Goal: Task Accomplishment & Management: Use online tool/utility

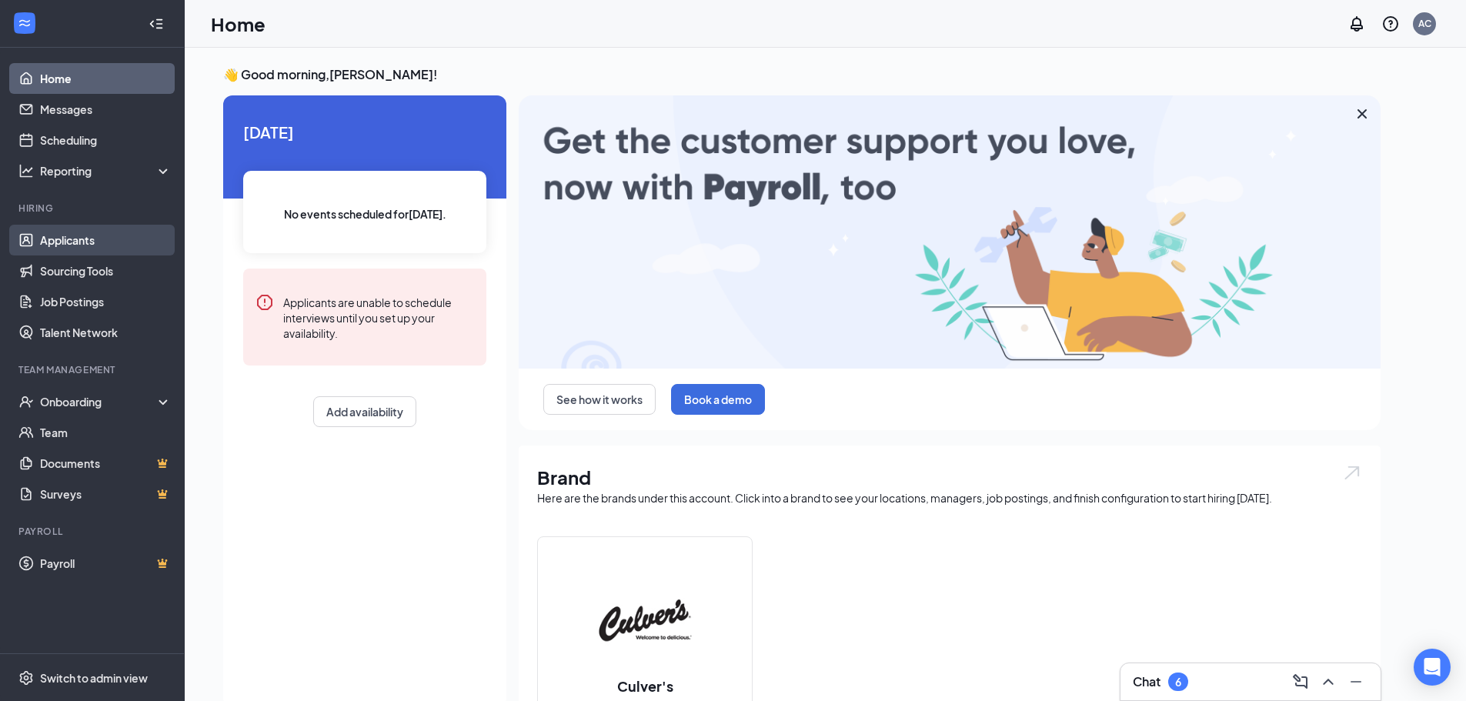
click at [84, 236] on link "Applicants" at bounding box center [106, 240] width 132 height 31
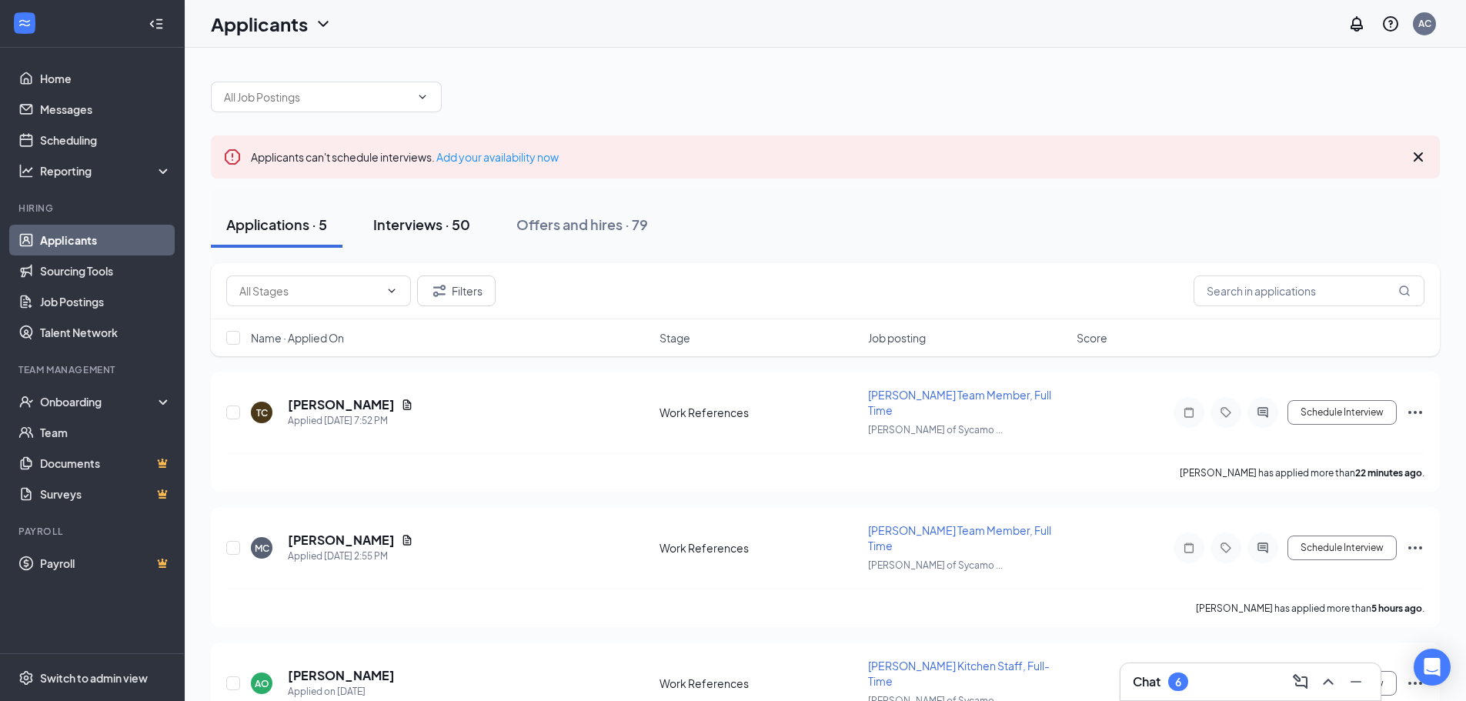
click at [434, 222] on div "Interviews · 50" at bounding box center [421, 224] width 97 height 19
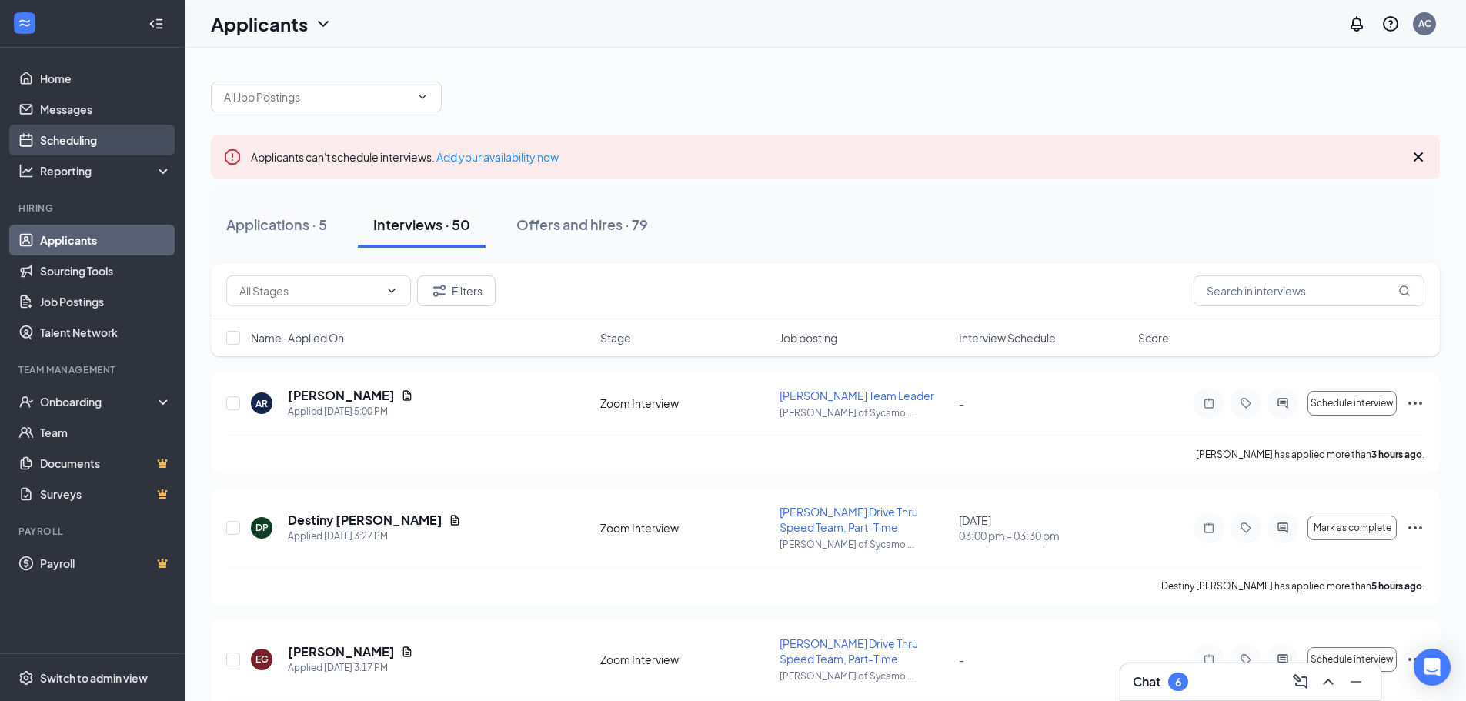
click at [104, 140] on link "Scheduling" at bounding box center [106, 140] width 132 height 31
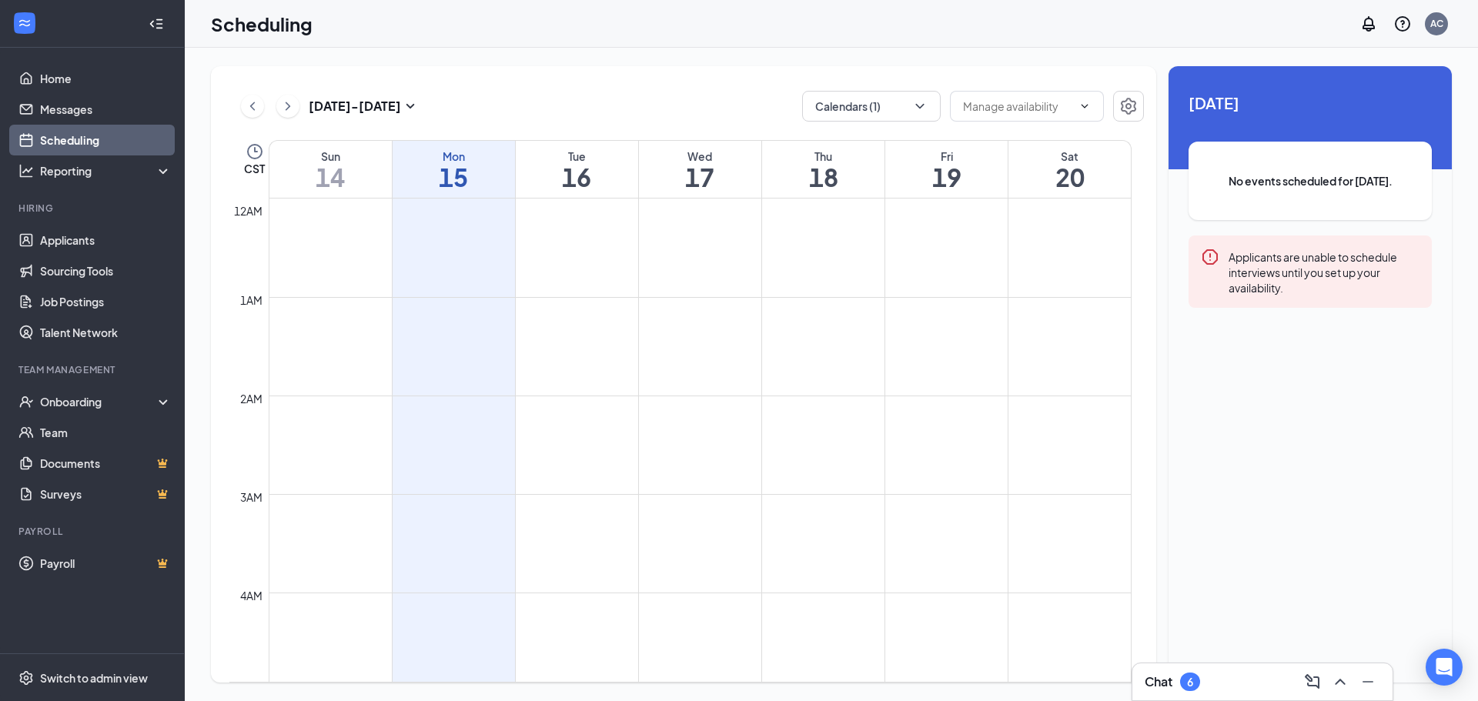
scroll to position [757, 0]
click at [926, 102] on icon "ChevronDown" at bounding box center [919, 106] width 15 height 15
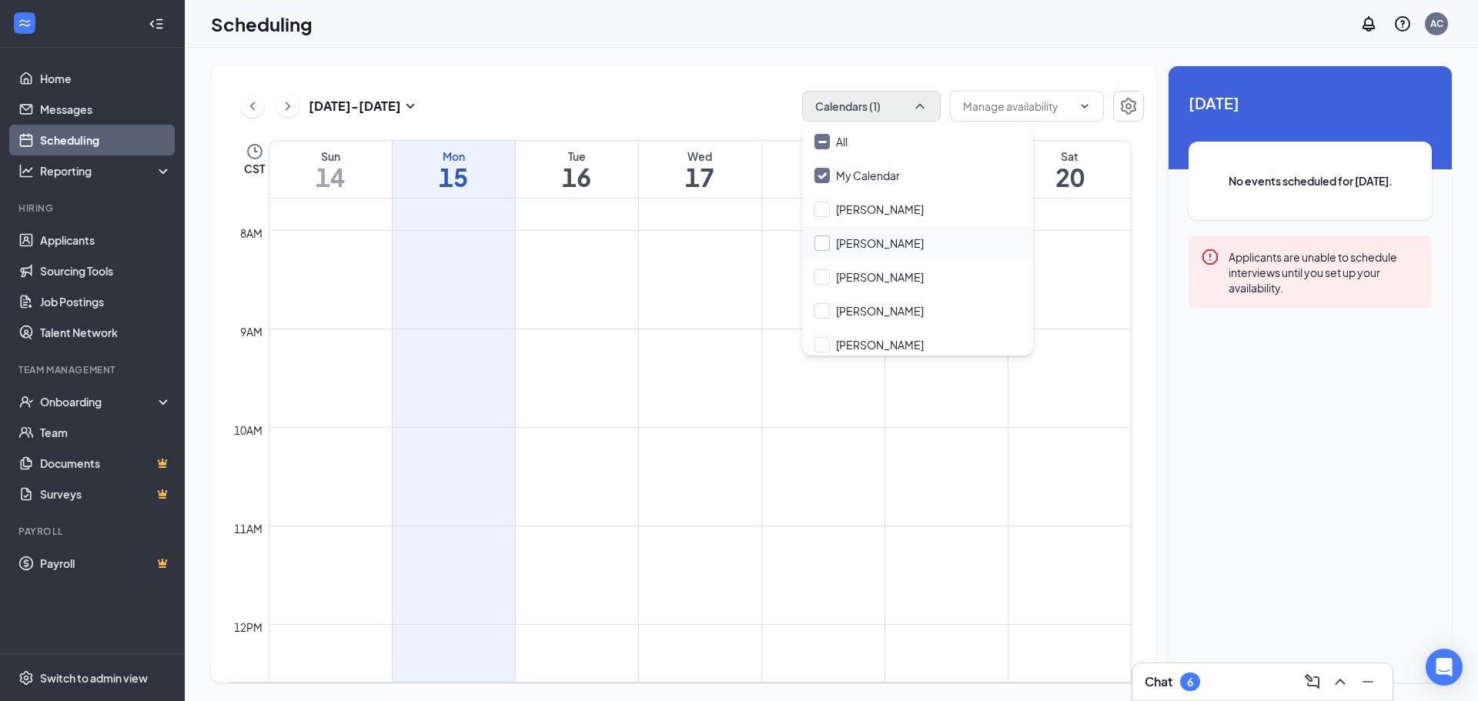
click at [865, 246] on input "[PERSON_NAME]" at bounding box center [868, 243] width 109 height 15
checkbox input "true"
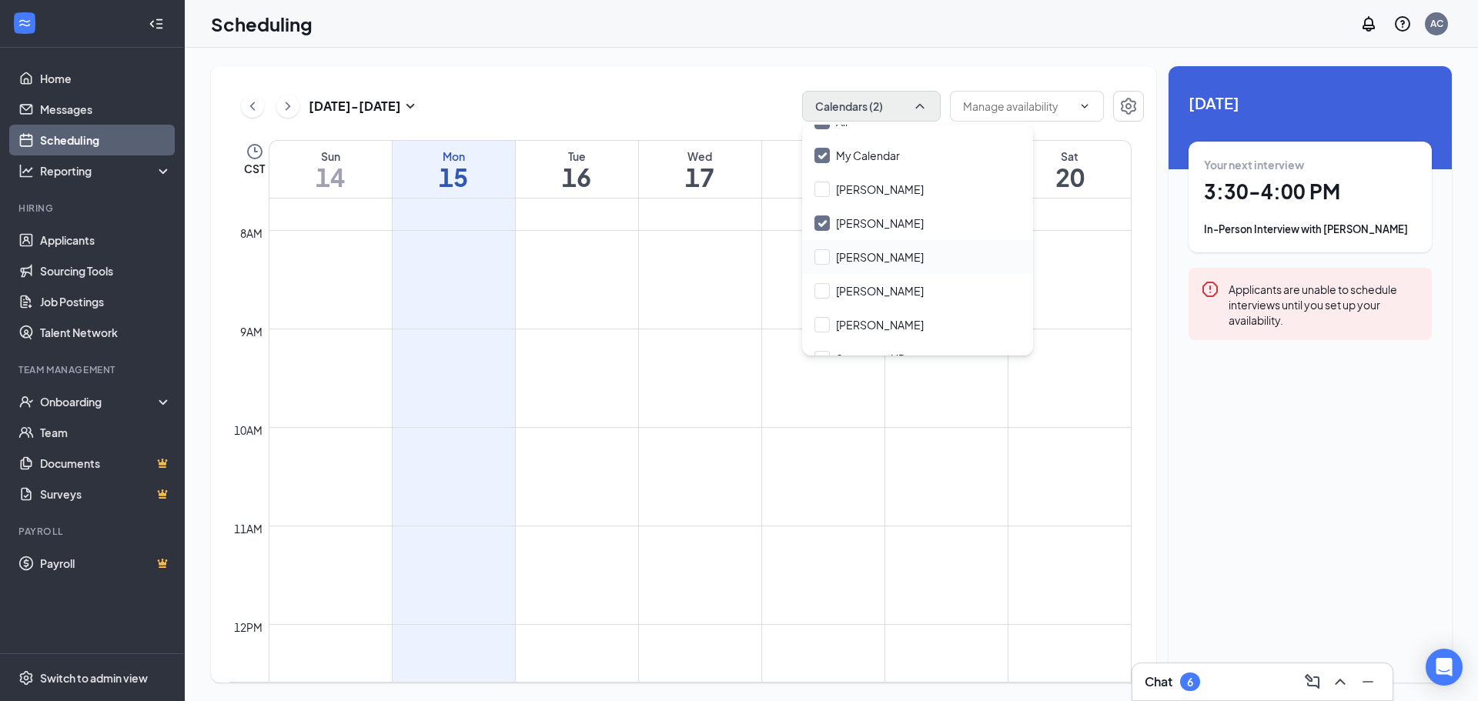
scroll to position [40, 0]
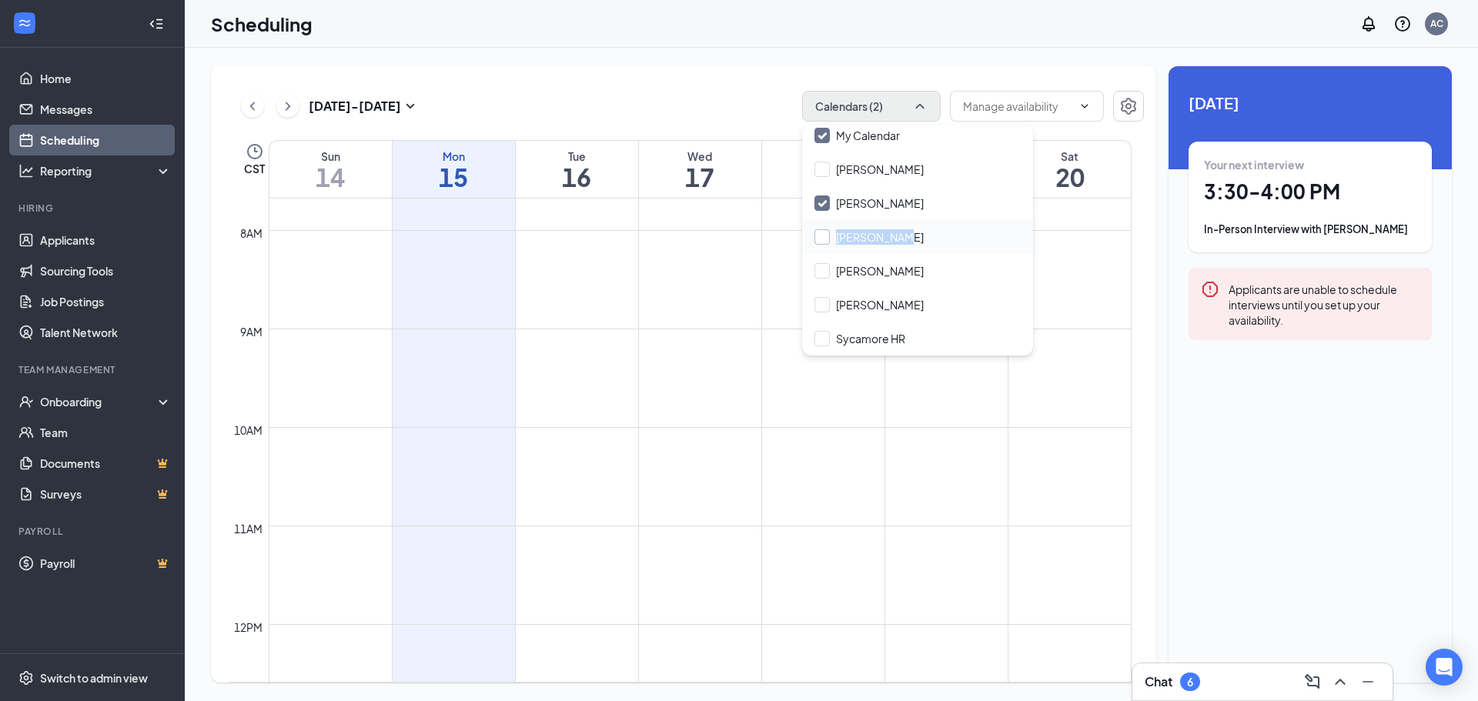
click at [895, 229] on div "[PERSON_NAME]" at bounding box center [917, 237] width 231 height 34
checkbox input "true"
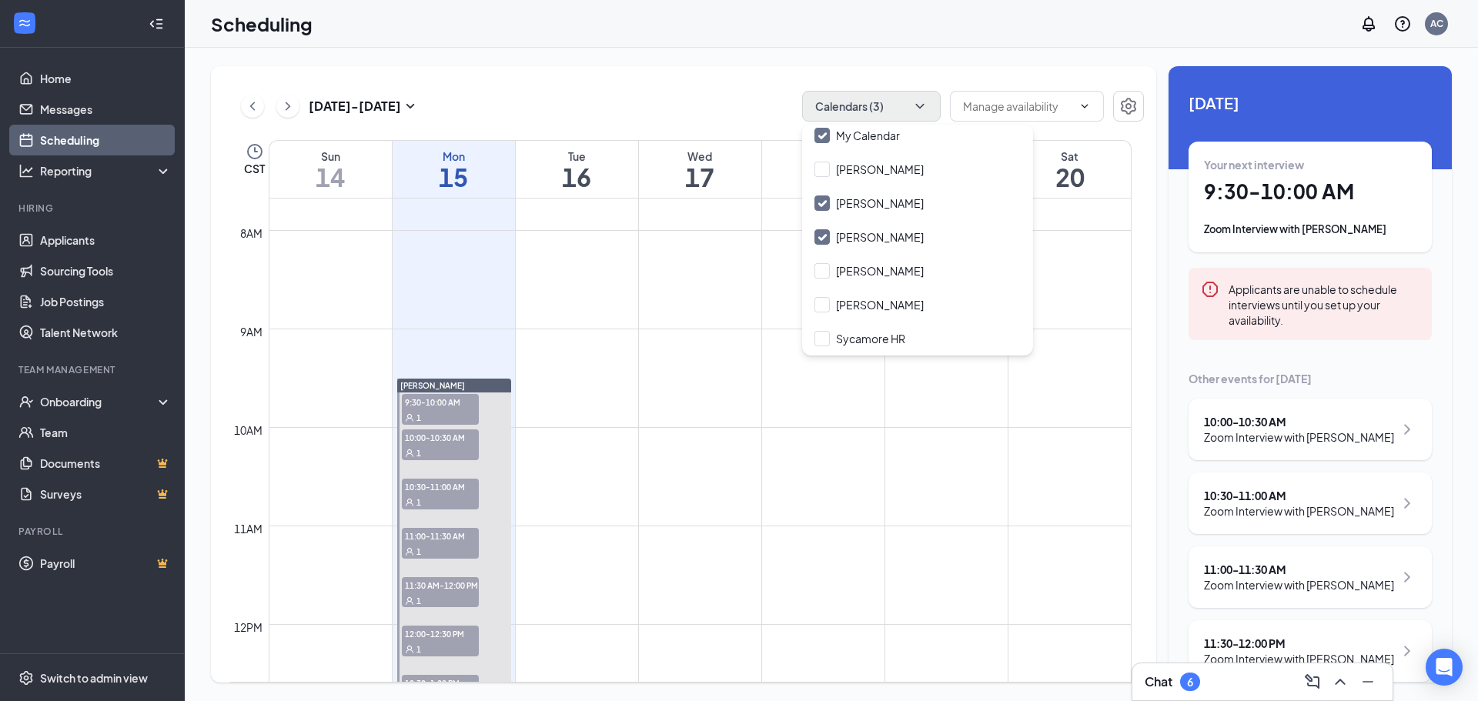
click at [1081, 244] on td at bounding box center [700, 242] width 863 height 25
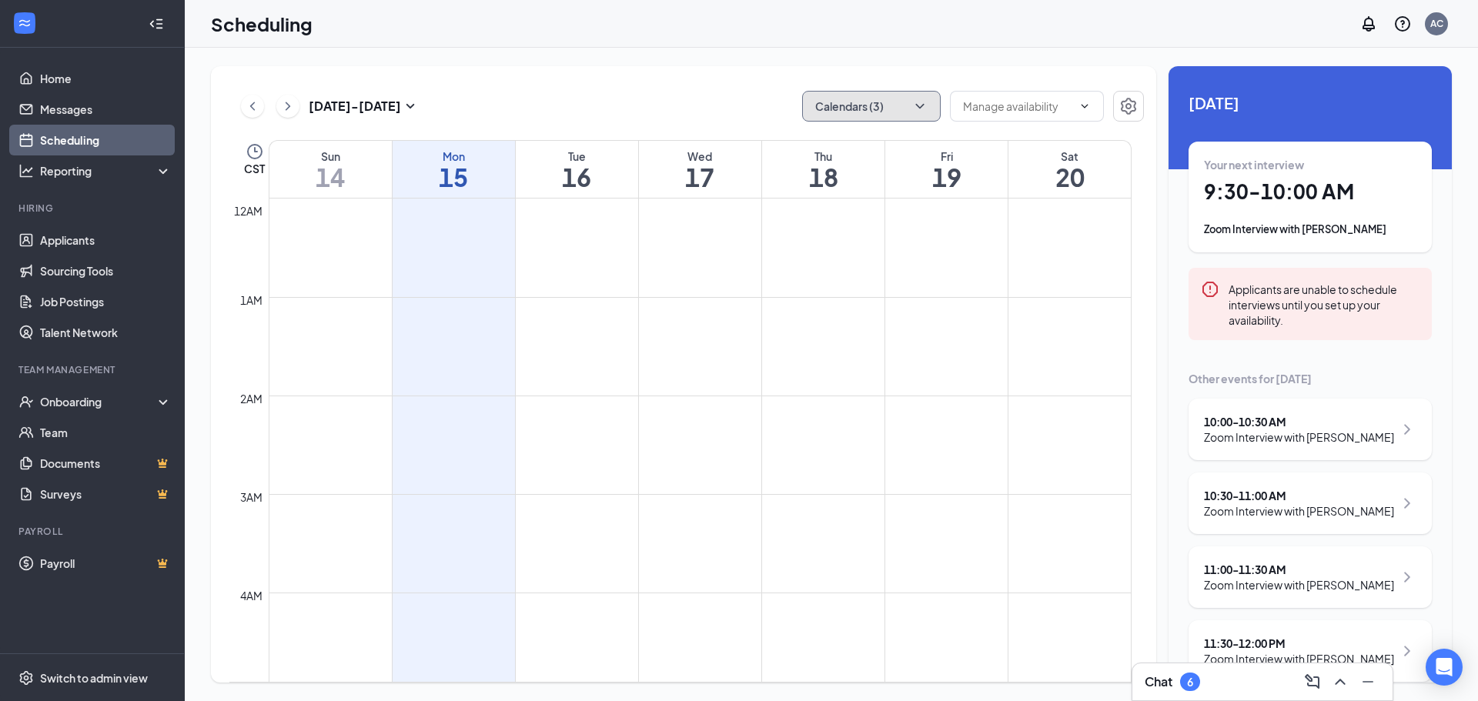
click at [880, 102] on button "Calendars (3)" at bounding box center [871, 106] width 139 height 31
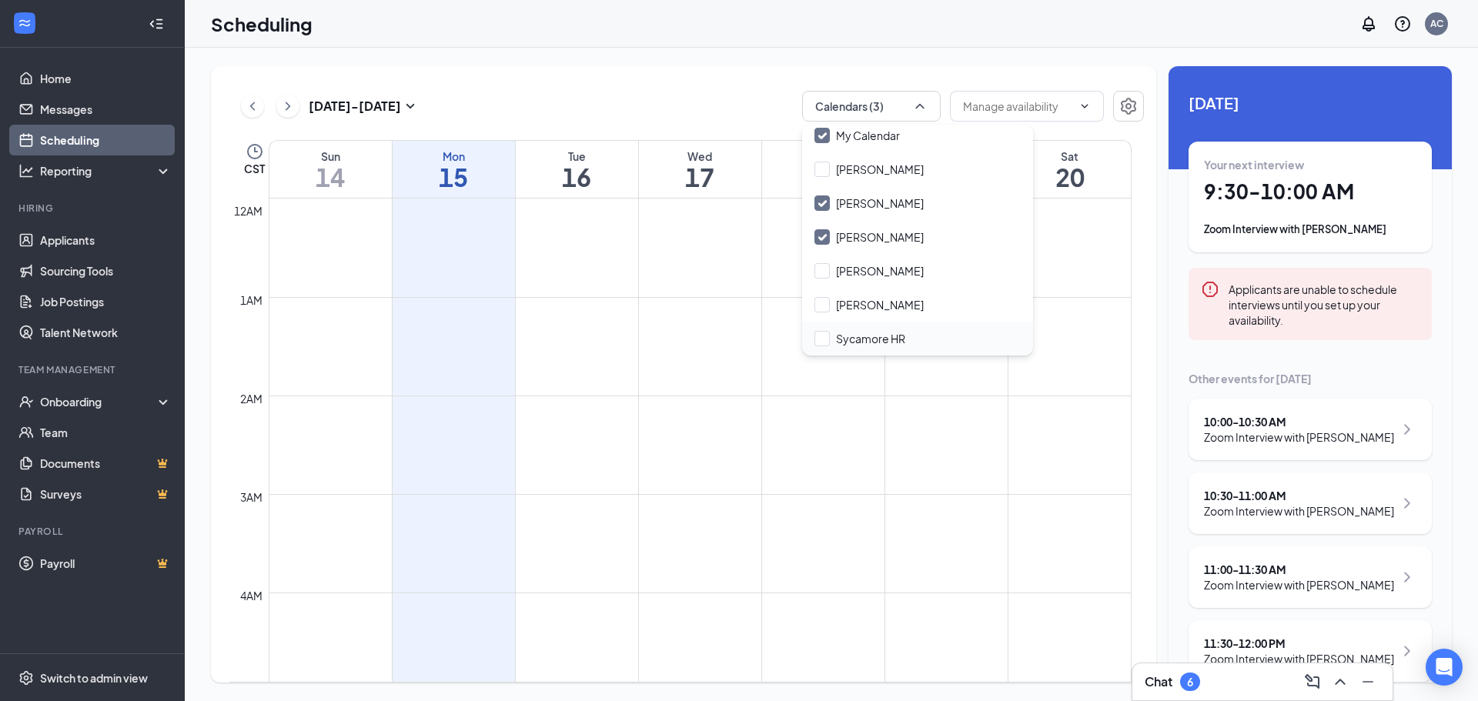
click at [860, 329] on div "Sycamore HR" at bounding box center [917, 339] width 231 height 34
checkbox input "true"
click at [704, 300] on td at bounding box center [700, 309] width 863 height 25
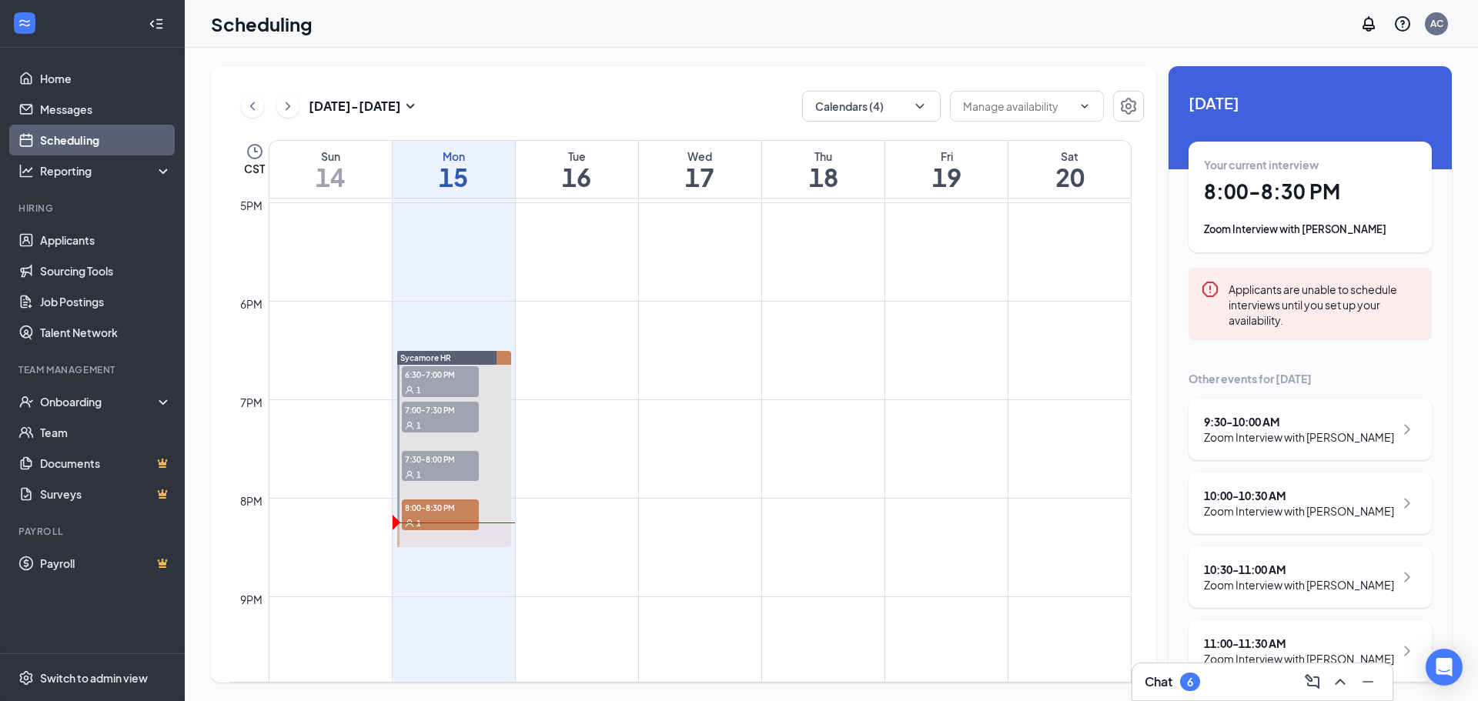
scroll to position [1881, 0]
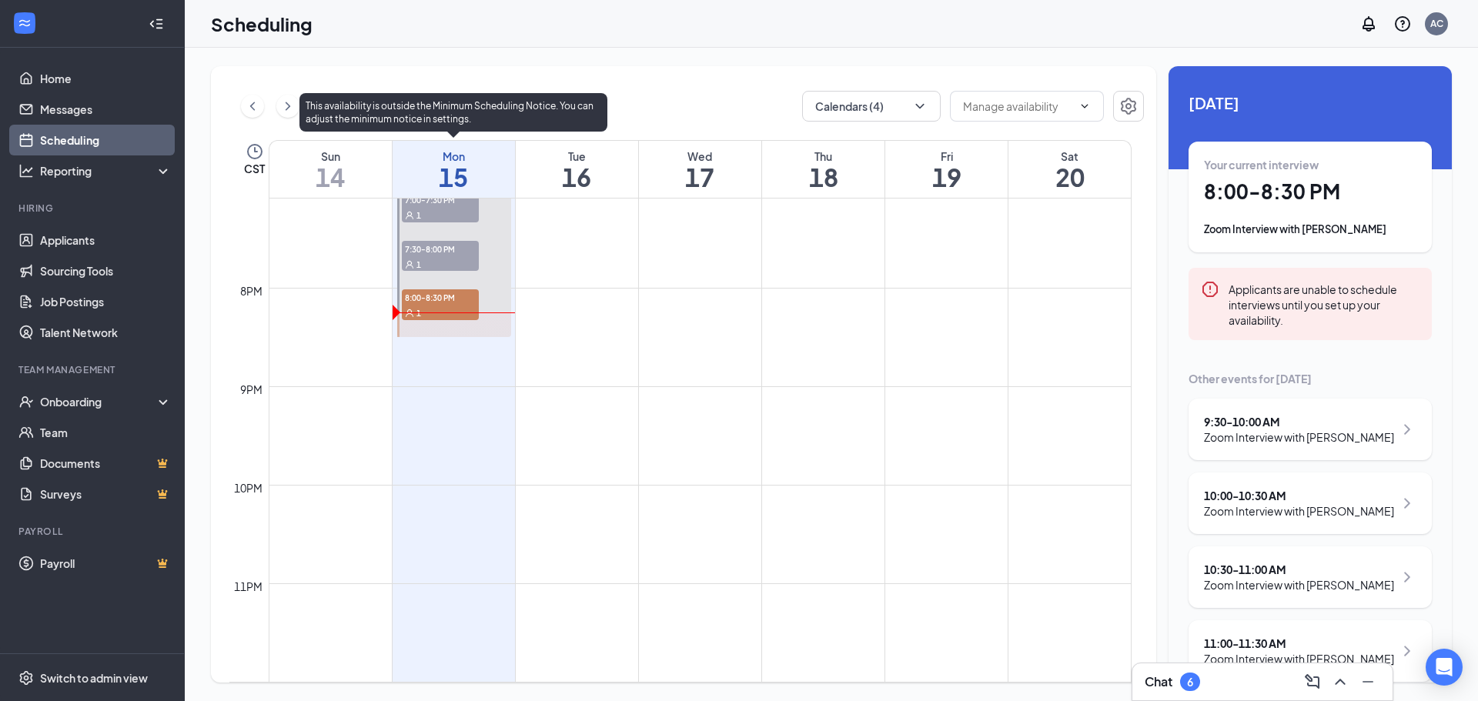
click at [446, 312] on div "1" at bounding box center [440, 312] width 77 height 15
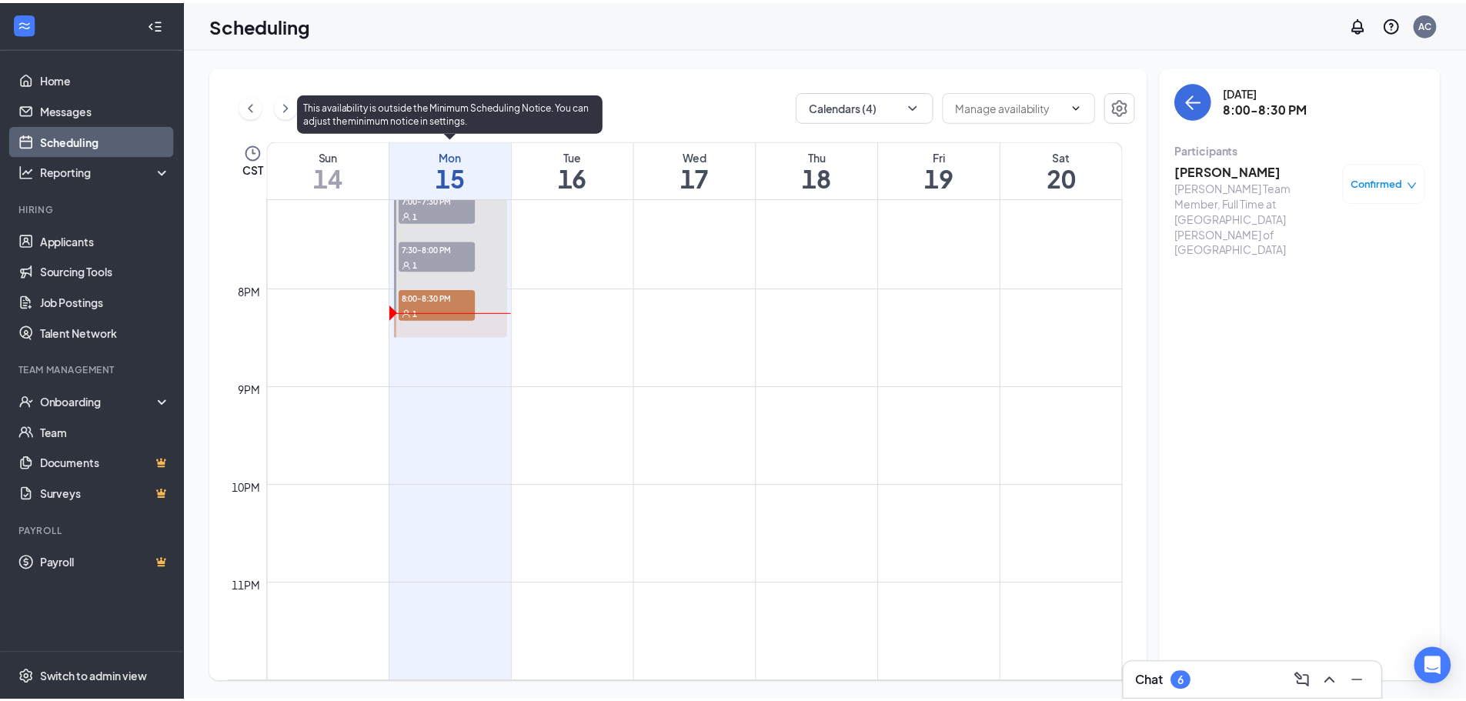
scroll to position [1804, 0]
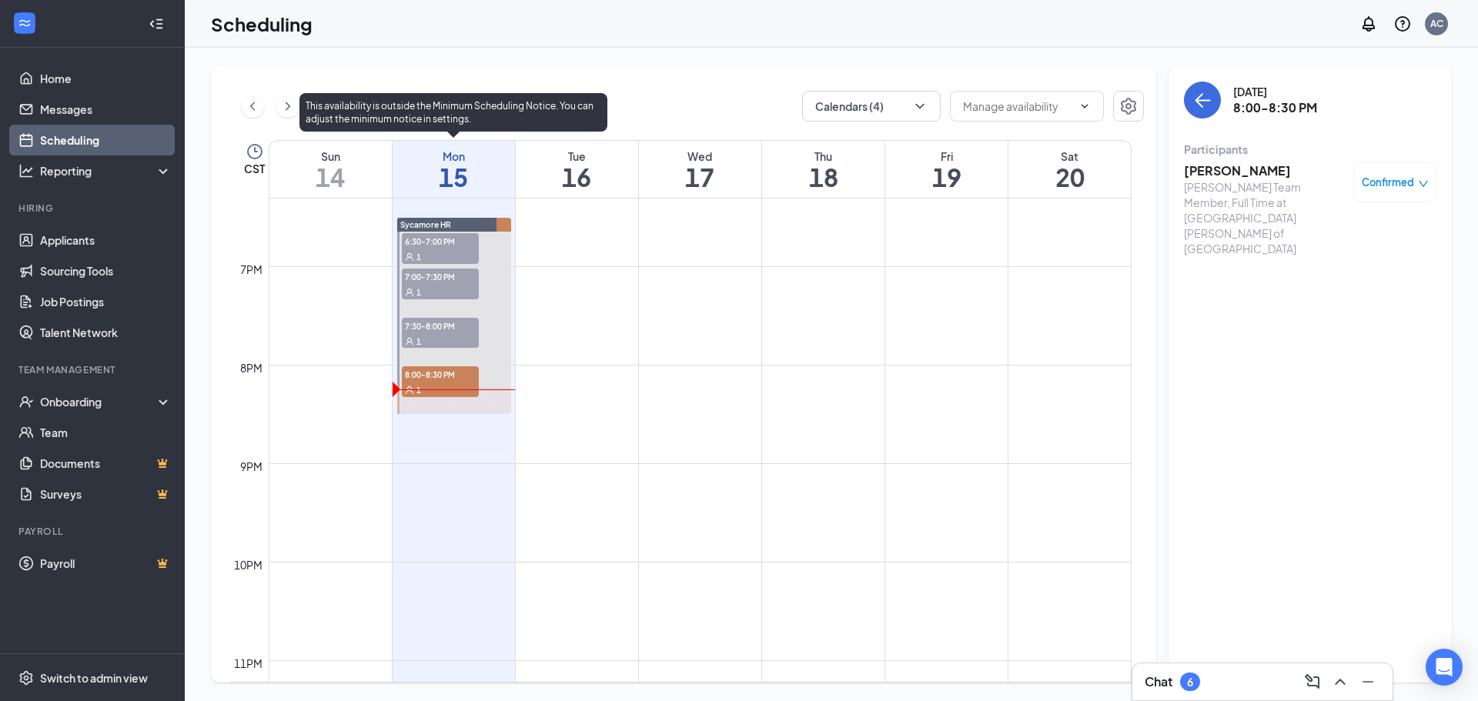
click at [421, 336] on div "1" at bounding box center [440, 340] width 77 height 15
click at [444, 392] on div "1" at bounding box center [440, 389] width 77 height 15
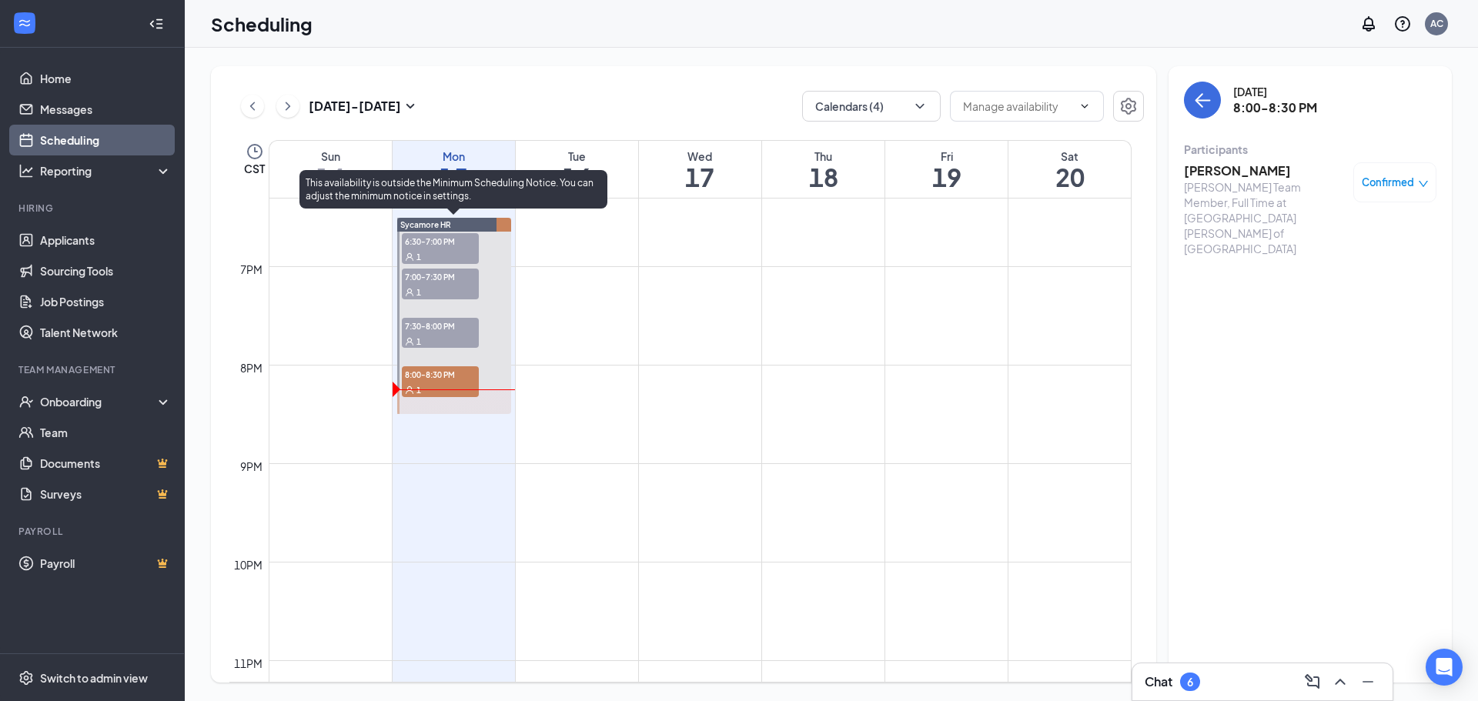
click at [428, 336] on div "1" at bounding box center [440, 340] width 77 height 15
click at [443, 247] on span "6:30-7:00 PM" at bounding box center [440, 240] width 77 height 15
click at [446, 282] on span "7:00-7:30 PM" at bounding box center [440, 276] width 77 height 15
click at [450, 326] on span "7:30-8:00 PM" at bounding box center [440, 325] width 77 height 15
click at [424, 383] on div "1" at bounding box center [440, 389] width 77 height 15
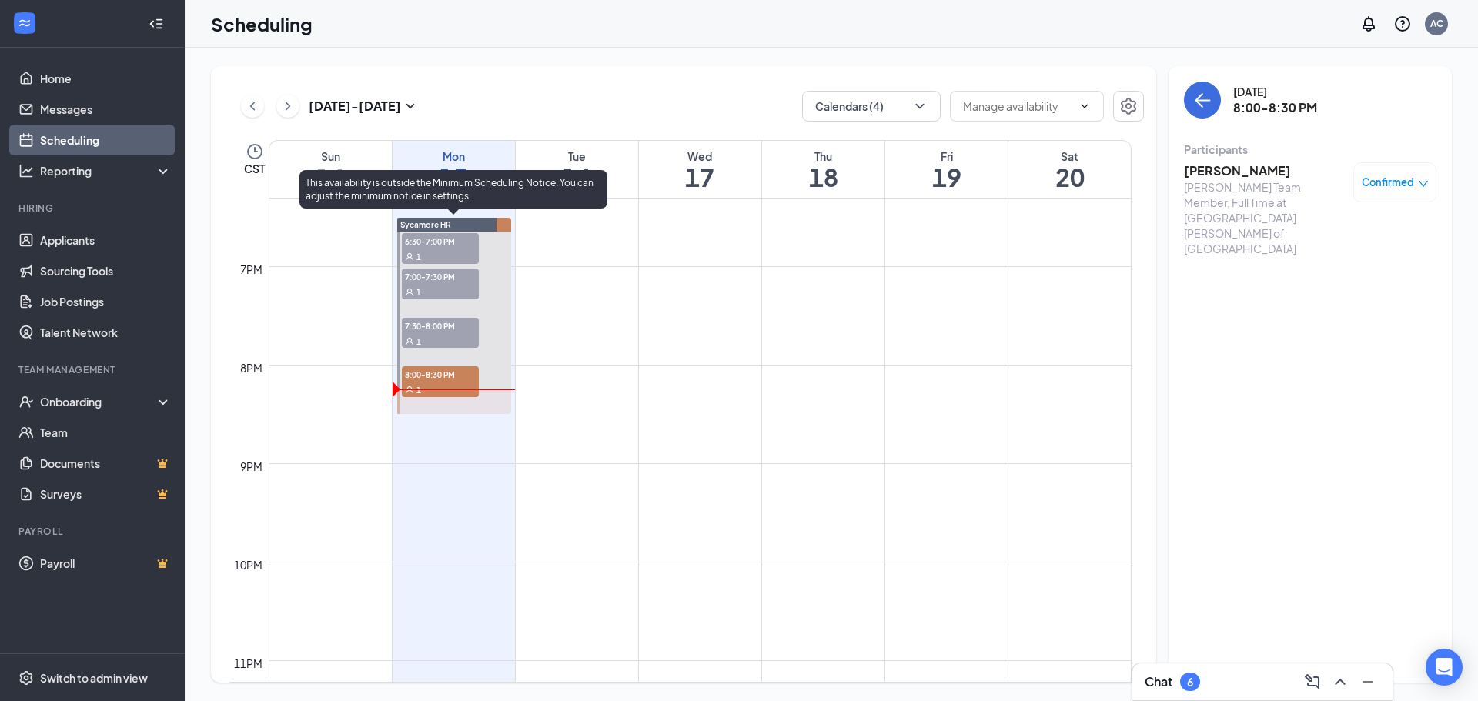
click at [437, 330] on span "7:30-8:00 PM" at bounding box center [440, 325] width 77 height 15
click at [453, 277] on span "7:00-7:30 PM" at bounding box center [440, 276] width 77 height 15
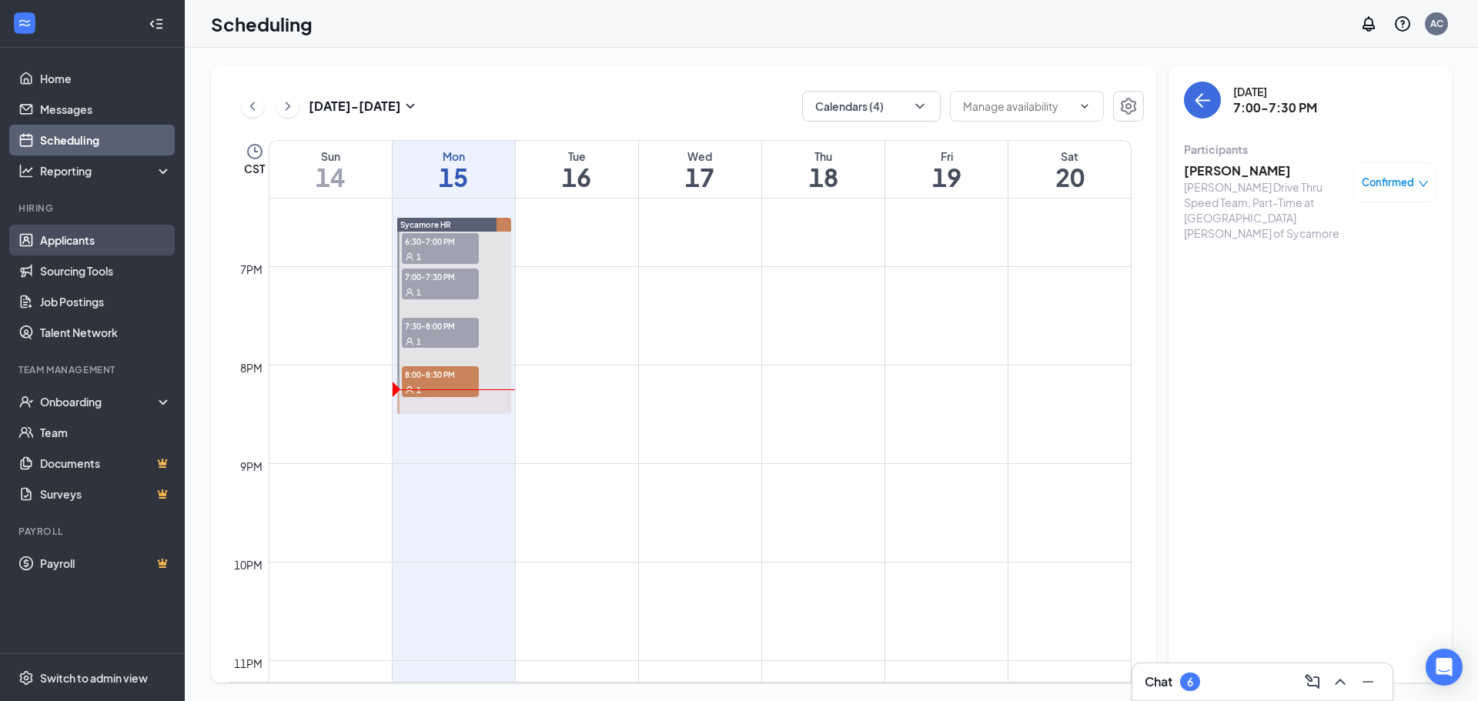
click at [69, 226] on link "Applicants" at bounding box center [106, 240] width 132 height 31
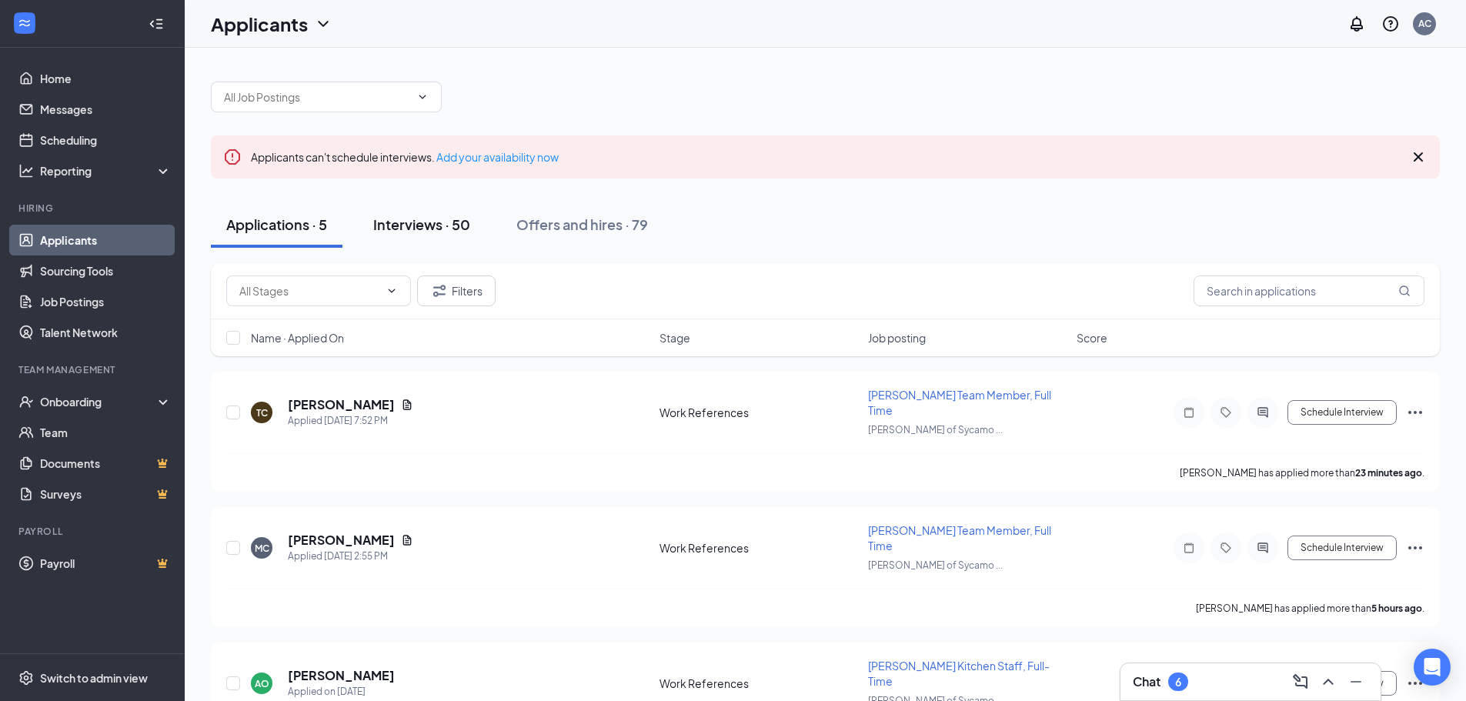
click at [470, 222] on div "Interviews · 50" at bounding box center [421, 224] width 97 height 19
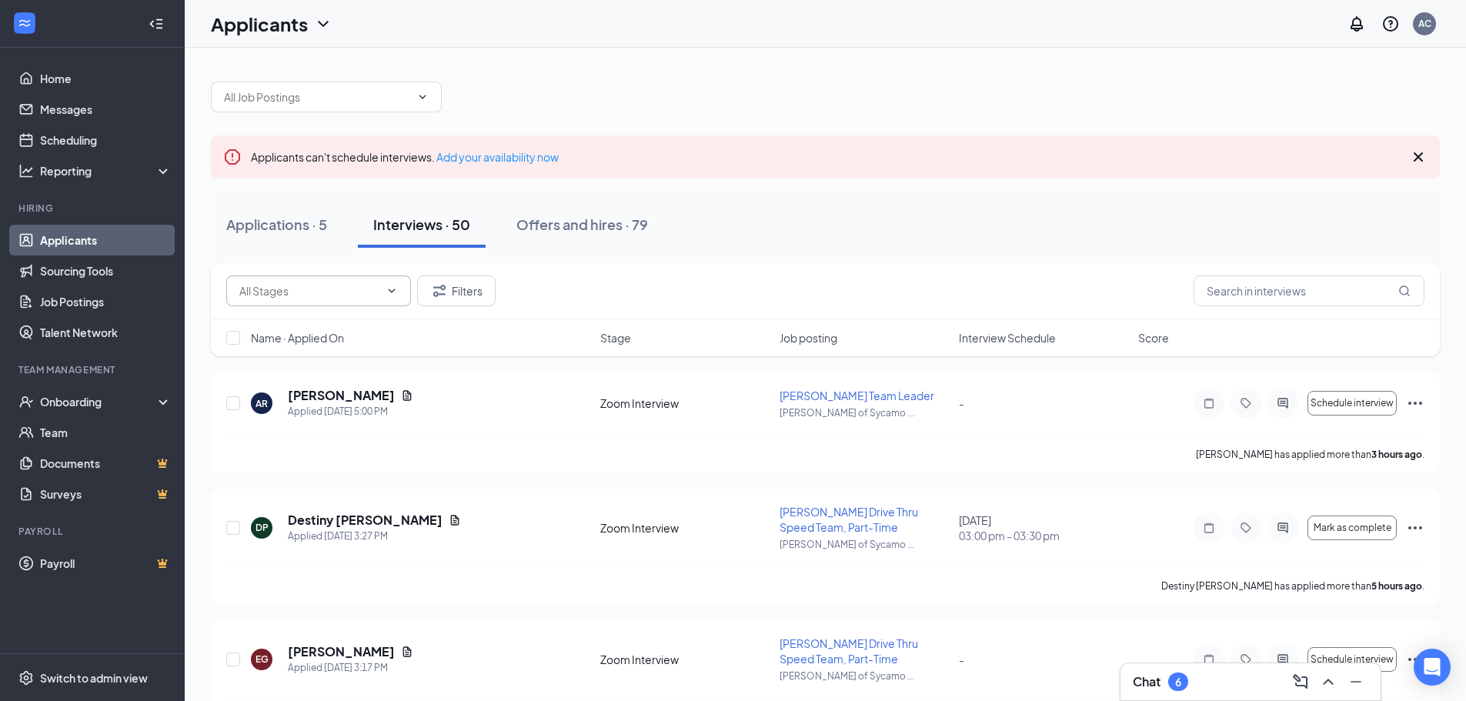
click at [396, 293] on icon "ChevronDown" at bounding box center [392, 291] width 12 height 12
click at [391, 295] on icon "ChevronDown" at bounding box center [392, 291] width 12 height 12
click at [391, 293] on icon "ChevronDown" at bounding box center [392, 291] width 12 height 12
click at [493, 294] on button "Filters" at bounding box center [456, 291] width 79 height 31
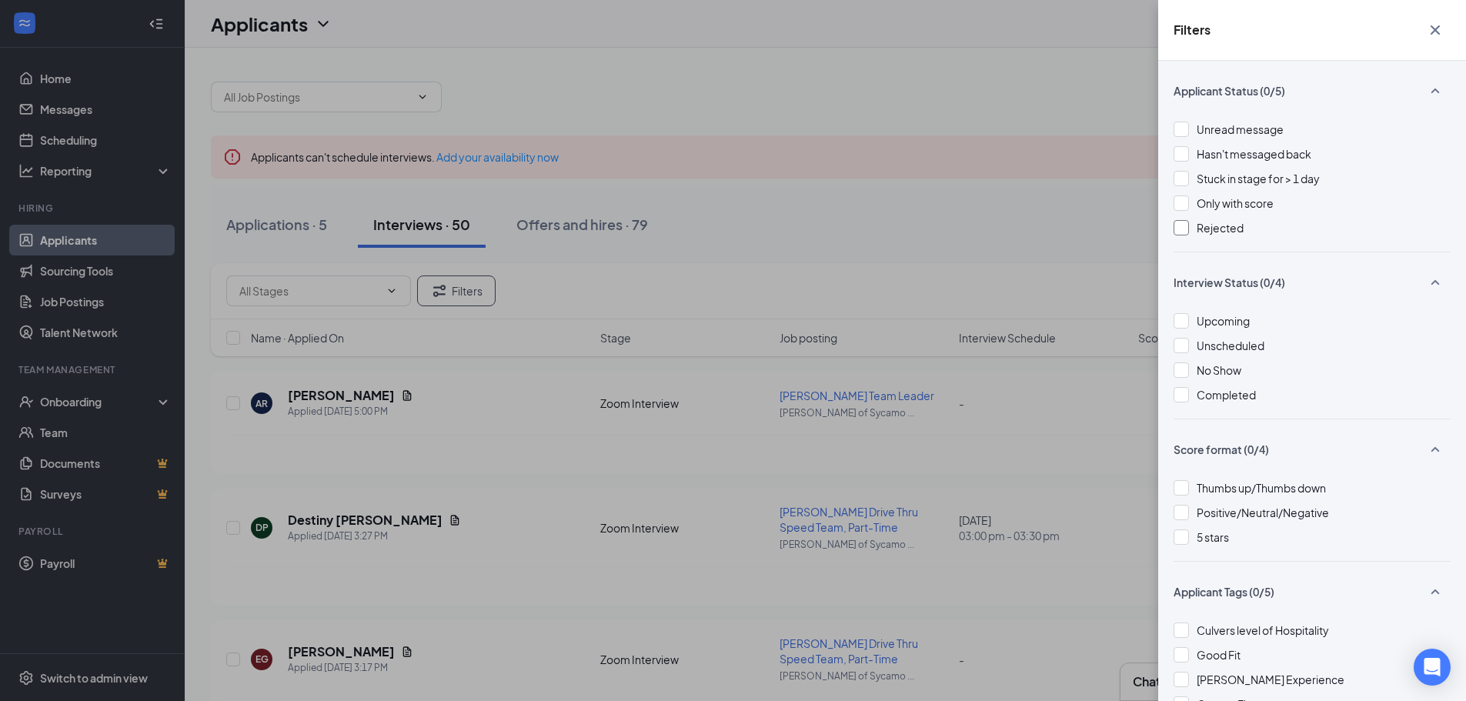
click at [1205, 228] on span "Rejected" at bounding box center [1220, 228] width 47 height 14
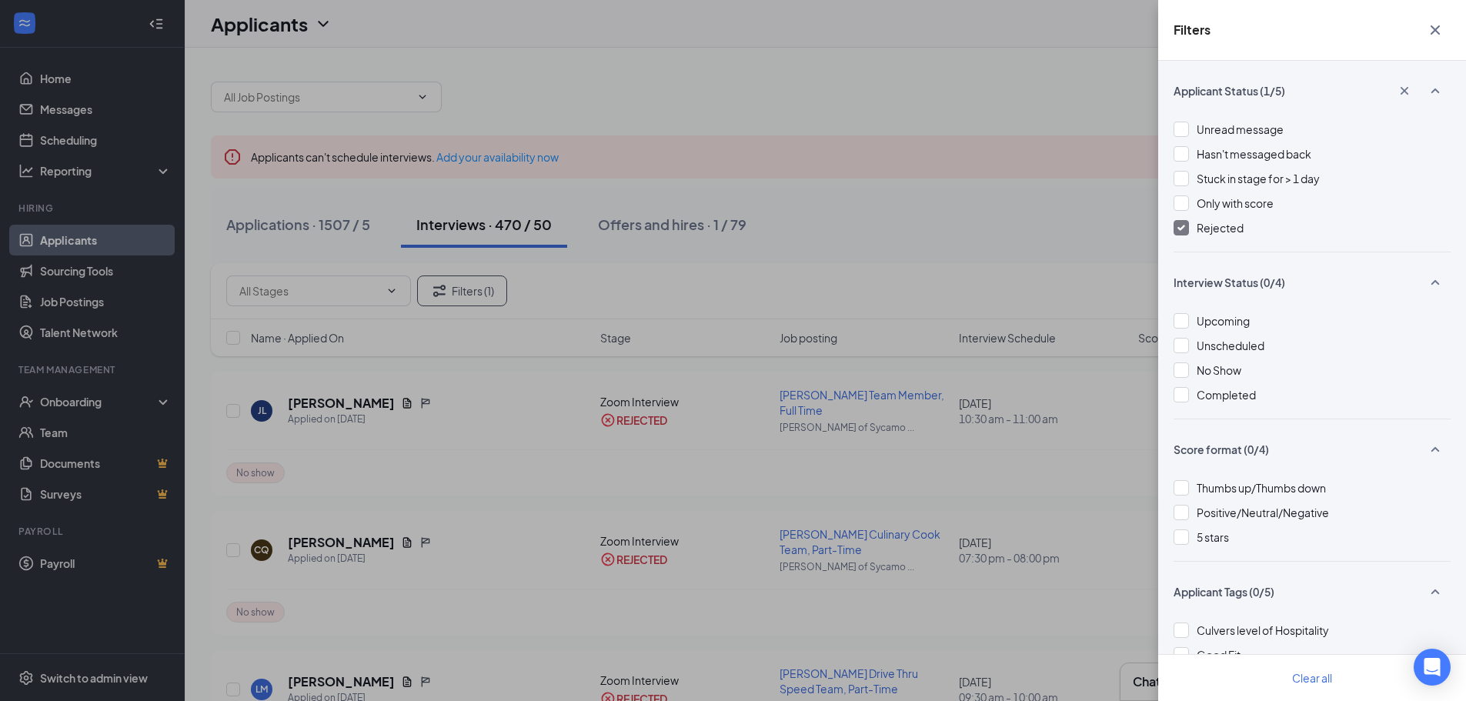
click at [985, 309] on div "Filters Applicant Status (1/5) Unread message Hasn't messaged back Stuck in sta…" at bounding box center [733, 350] width 1466 height 701
click at [500, 384] on div "Filters Applicant Status (1/5) Unread message Hasn't messaged back Stuck in sta…" at bounding box center [733, 350] width 1466 height 701
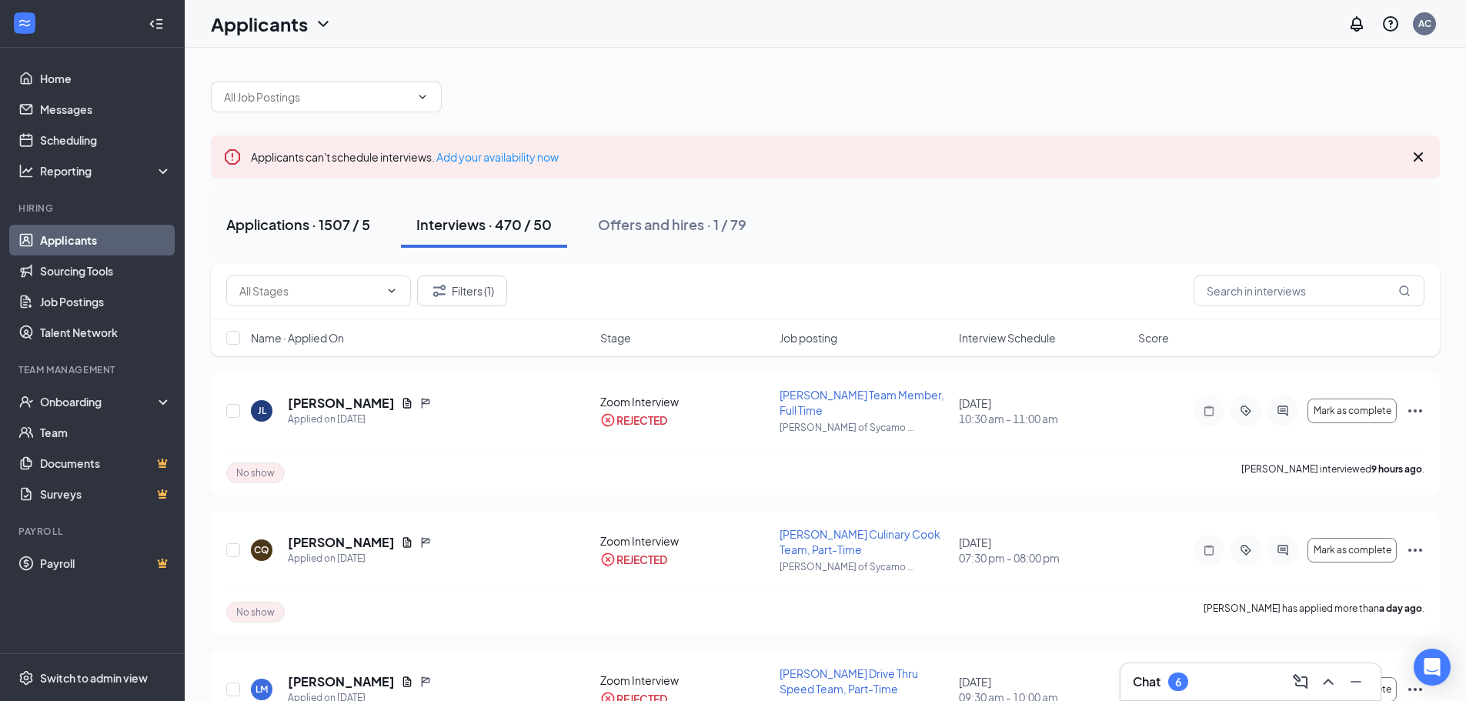
click at [337, 224] on div "Applications · 1507 / 5" at bounding box center [298, 224] width 144 height 19
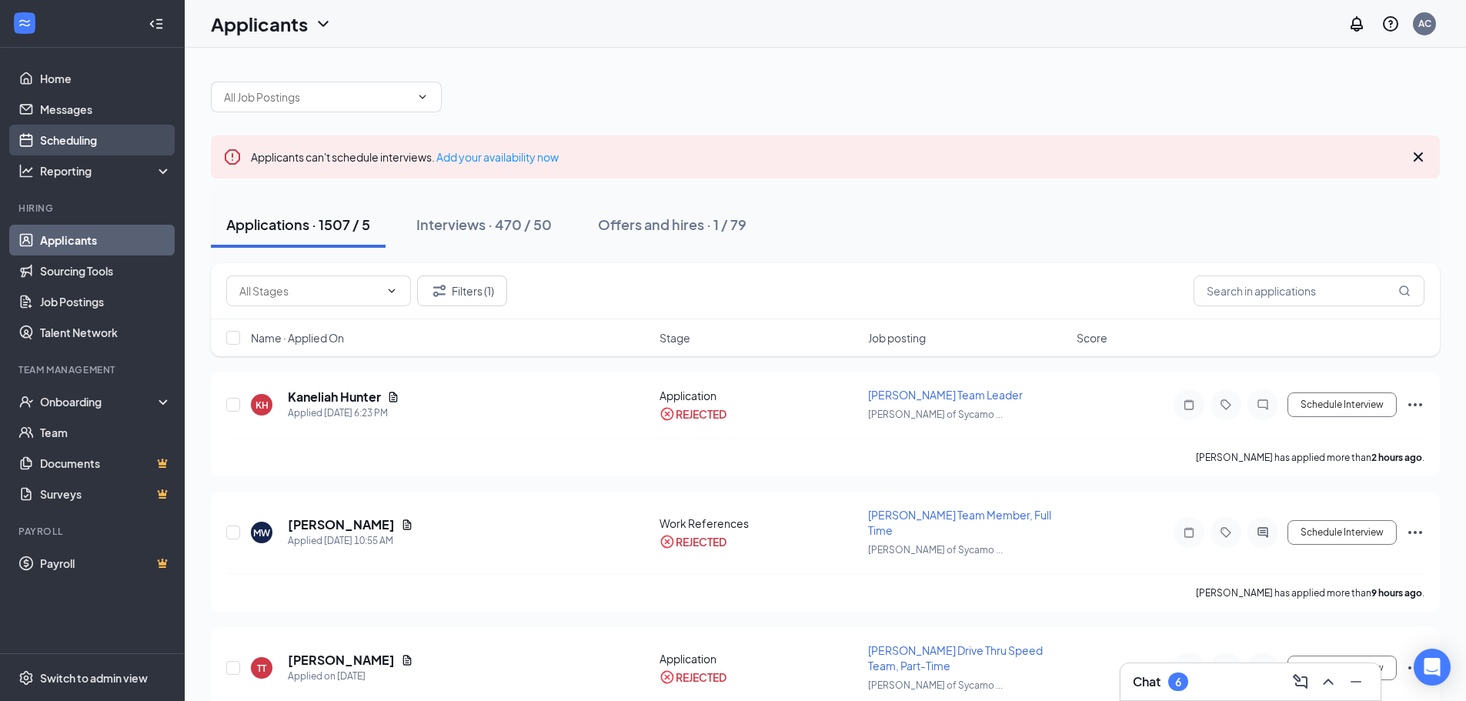
click at [75, 152] on link "Scheduling" at bounding box center [106, 140] width 132 height 31
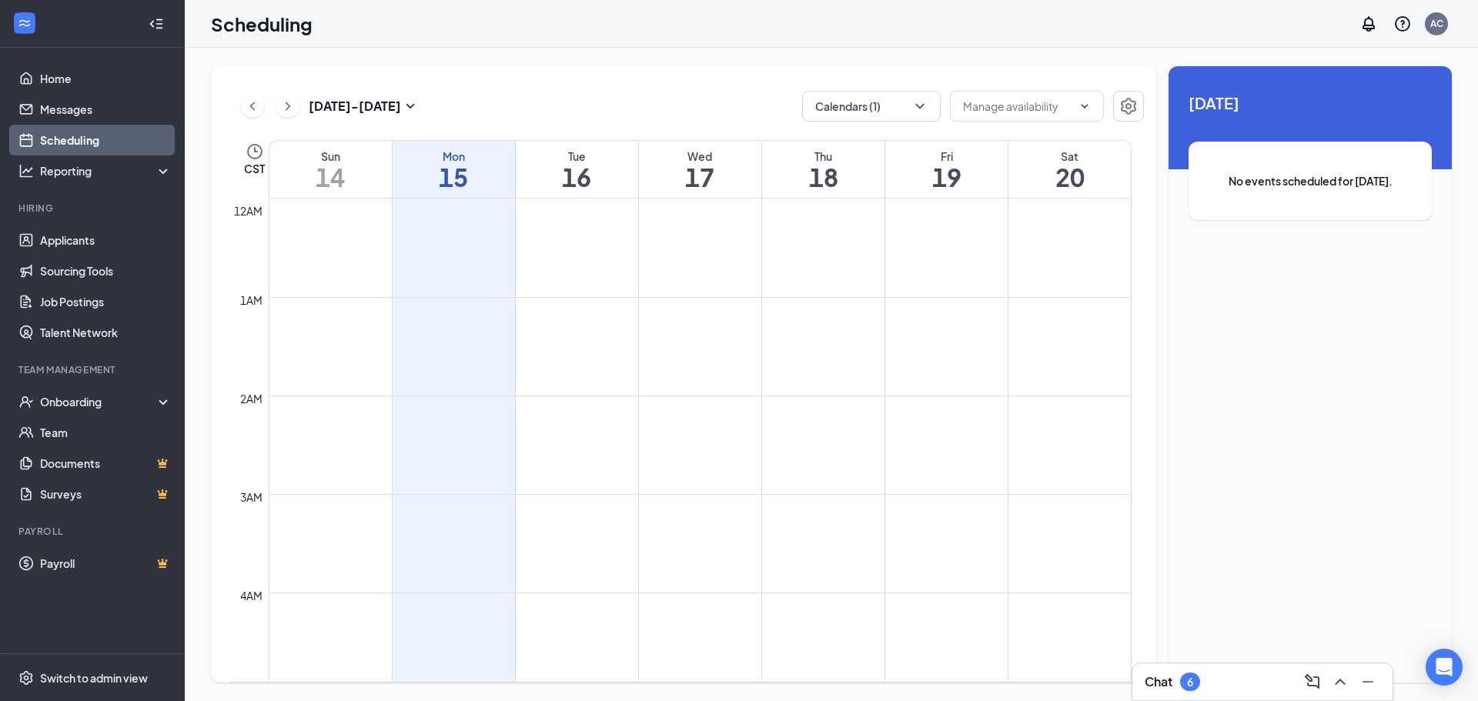
scroll to position [757, 0]
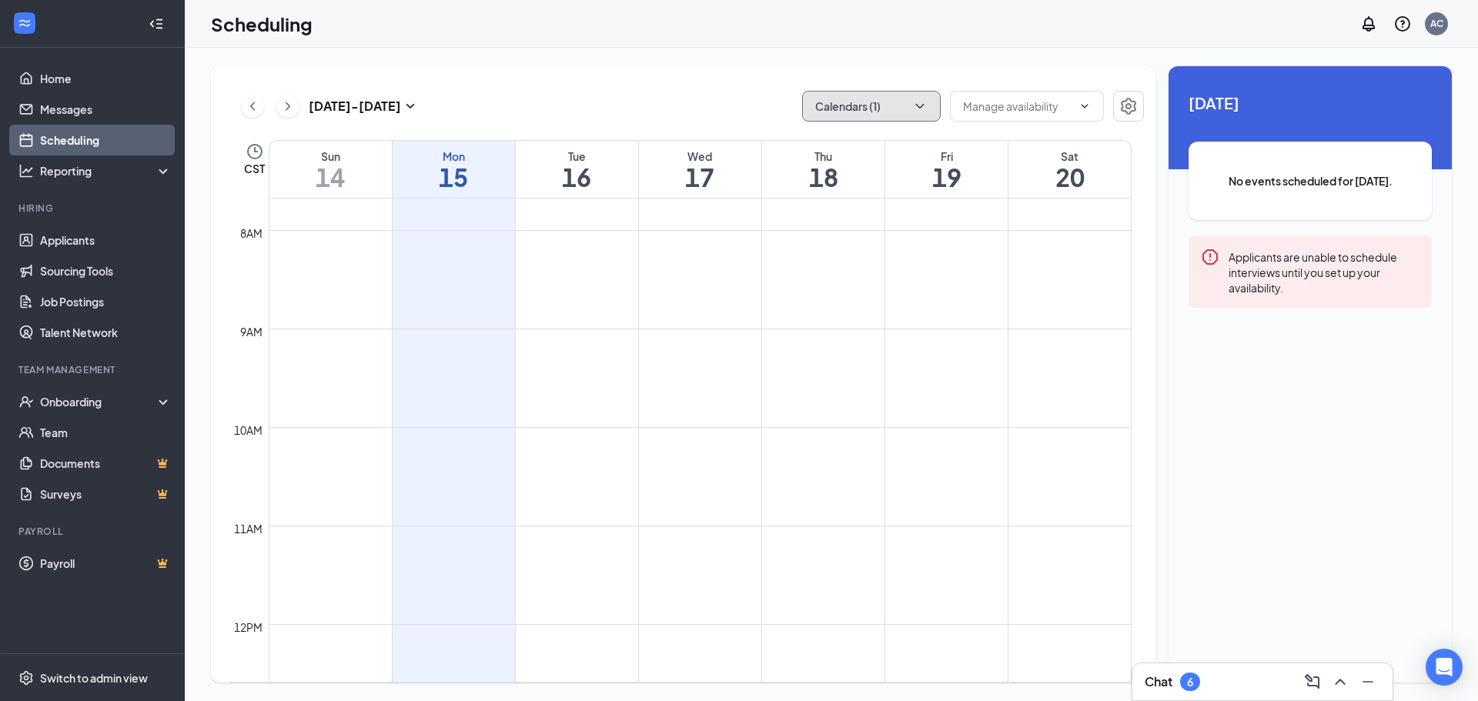
click at [892, 103] on button "Calendars (1)" at bounding box center [871, 106] width 139 height 31
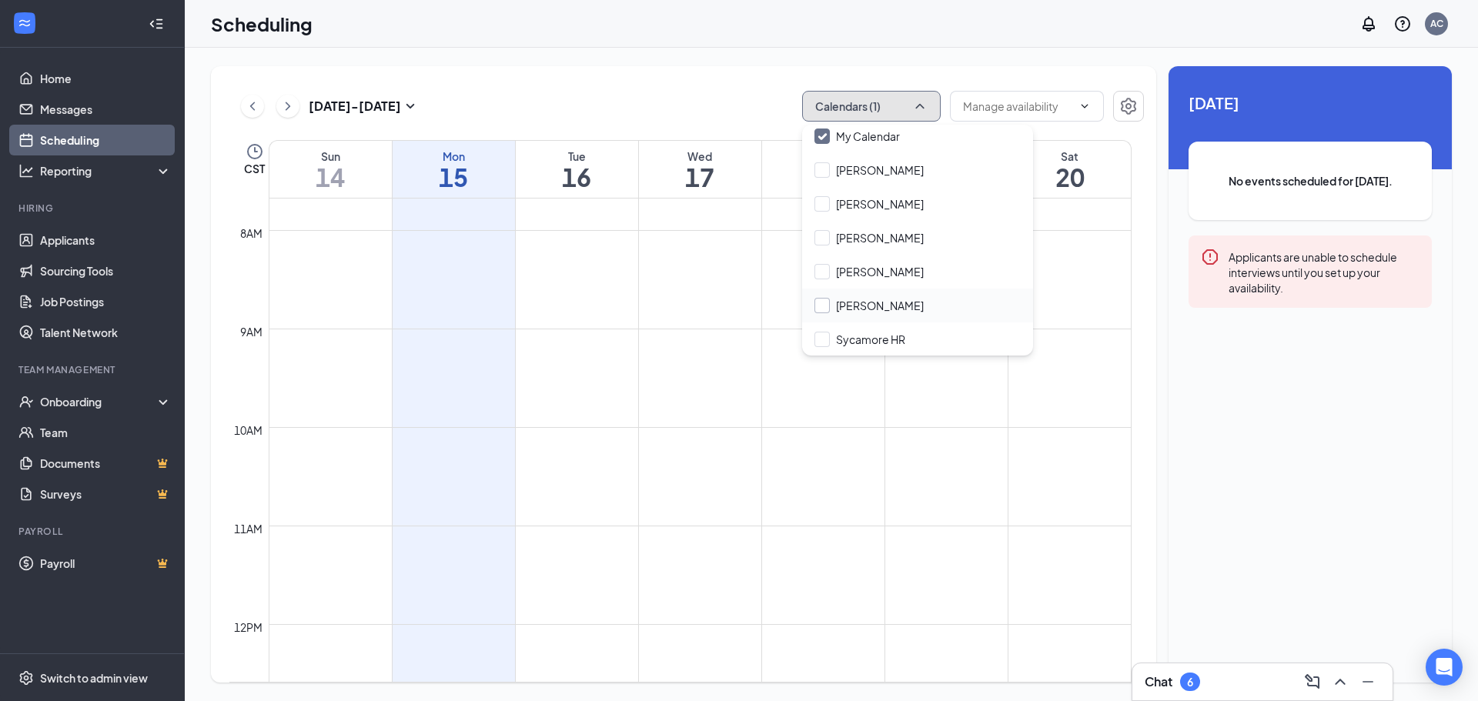
scroll to position [40, 0]
click at [861, 335] on input "Sycamore HR" at bounding box center [859, 338] width 91 height 15
checkbox input "true"
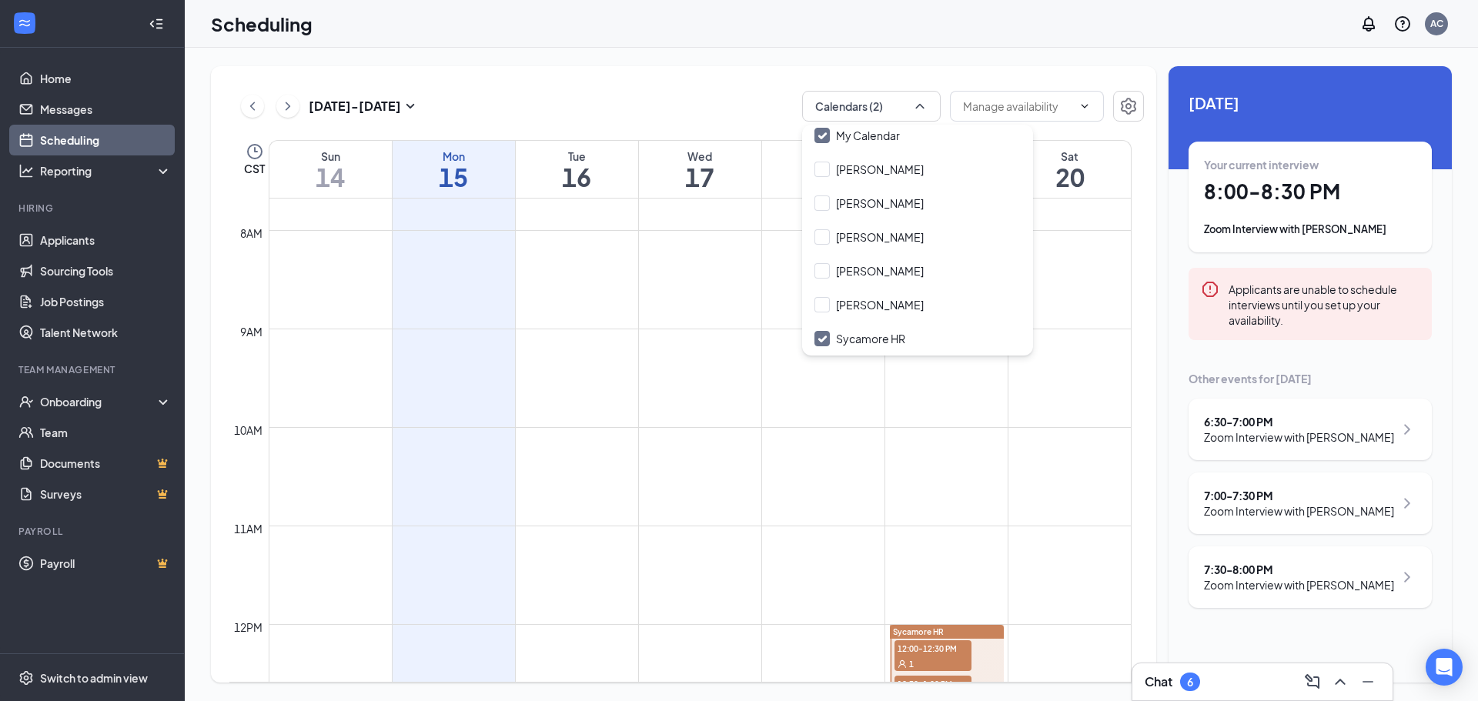
click at [1243, 508] on div "Zoom Interview with [PERSON_NAME]" at bounding box center [1299, 510] width 190 height 15
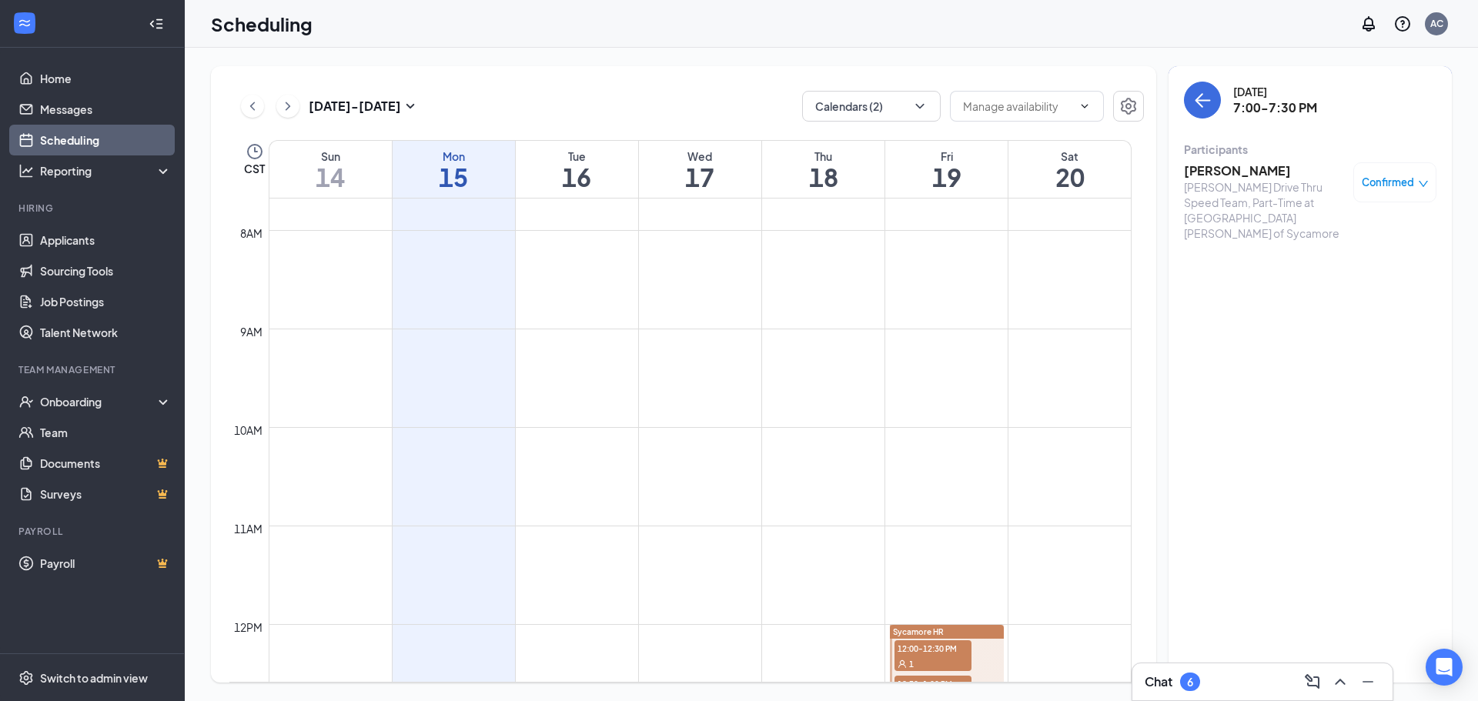
click at [1403, 185] on span "Confirmed" at bounding box center [1388, 182] width 52 height 15
click at [1319, 168] on h3 "[PERSON_NAME]" at bounding box center [1265, 170] width 162 height 17
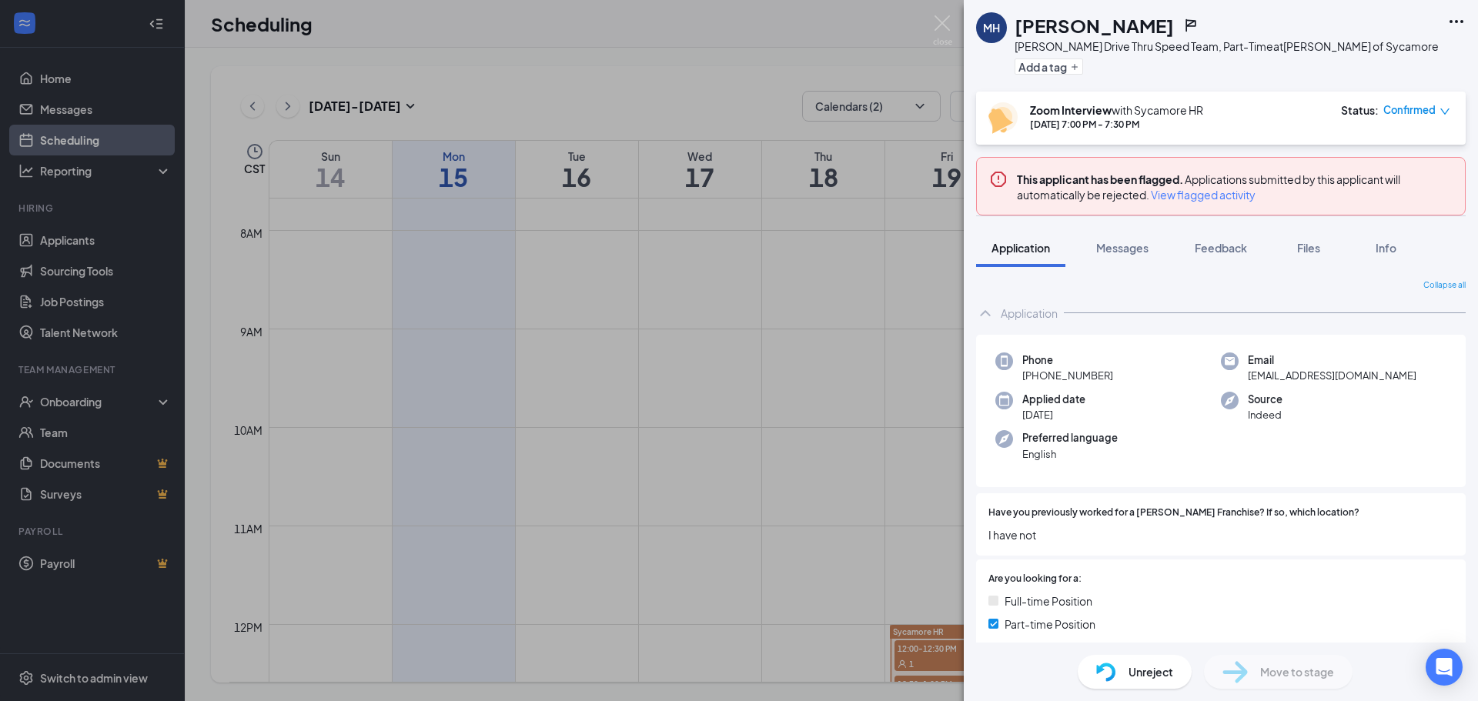
click at [1197, 196] on span "View flagged activity" at bounding box center [1203, 194] width 105 height 15
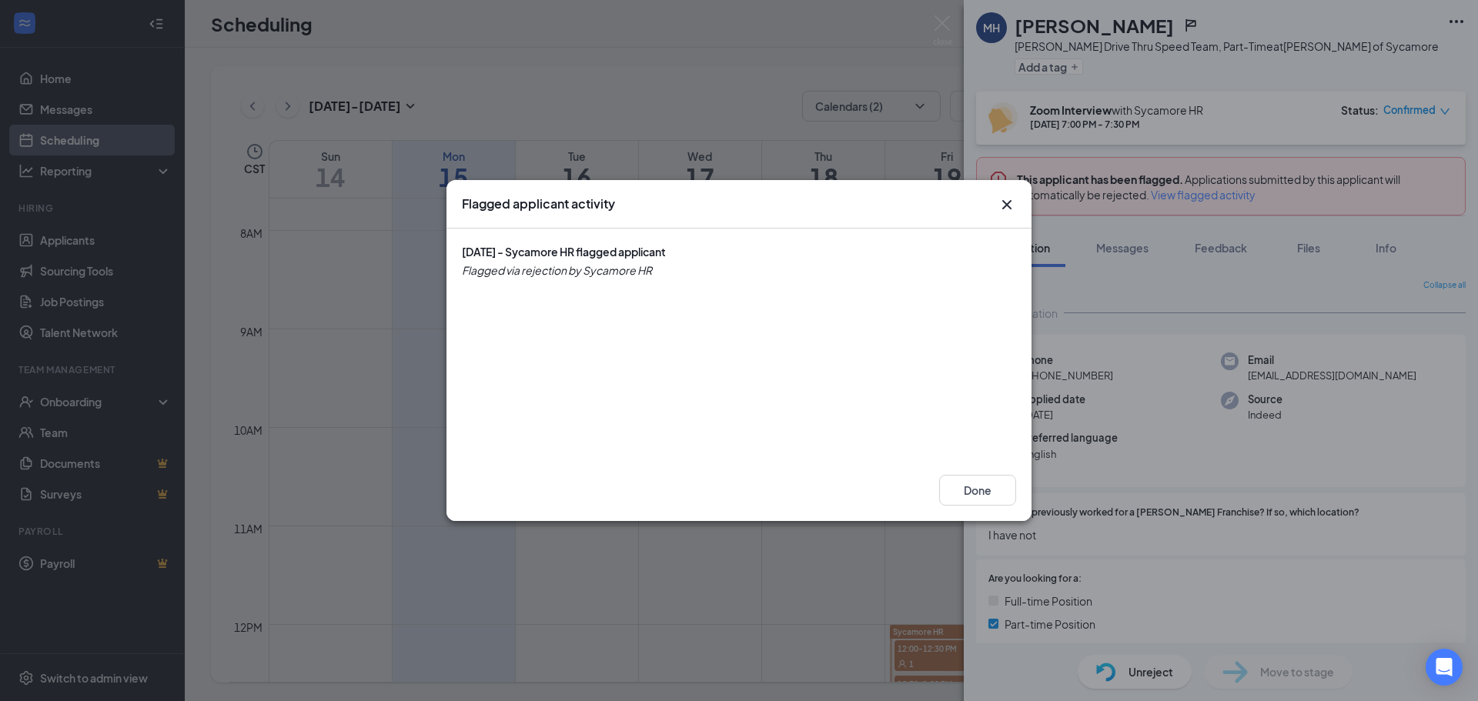
click at [1007, 213] on icon "Cross" at bounding box center [1007, 205] width 18 height 18
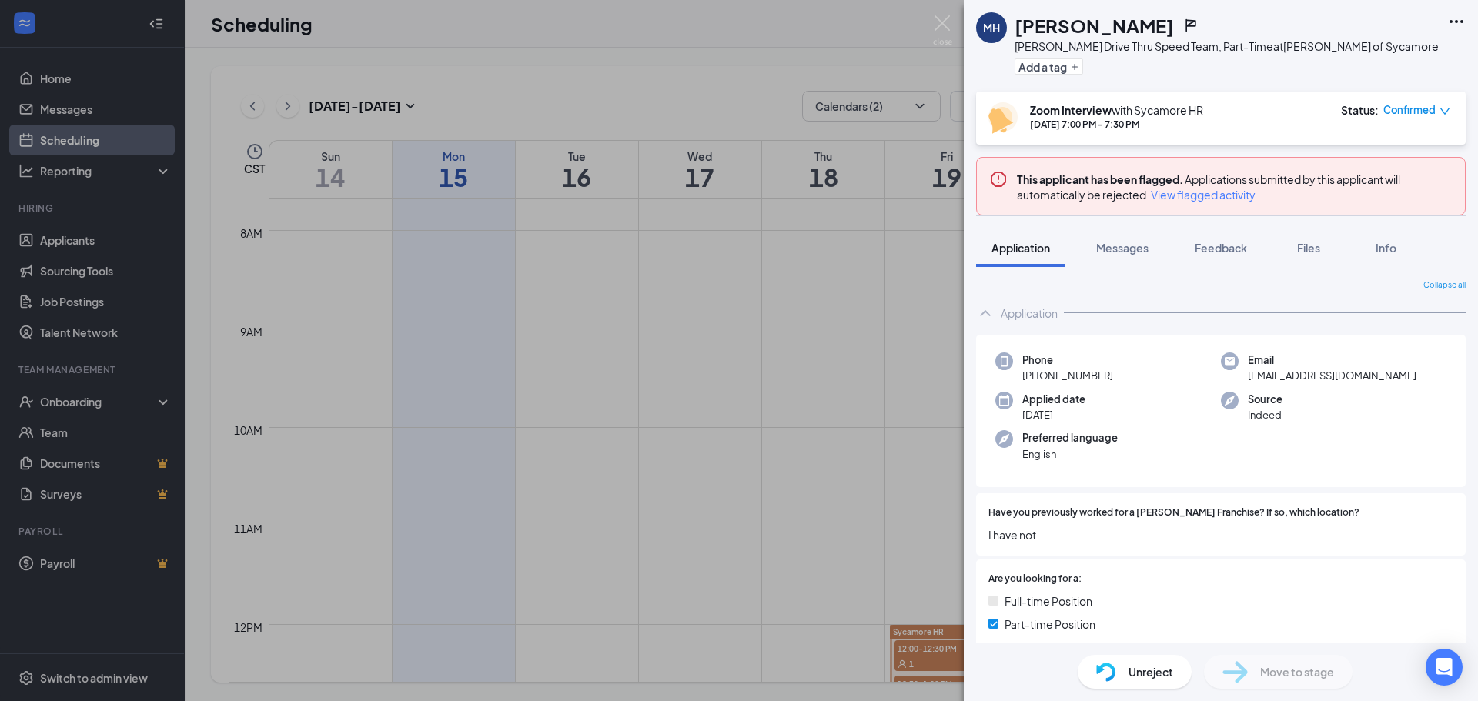
click at [1197, 196] on div "Flagged applicant activity" at bounding box center [1197, 196] width 0 height 0
click at [774, 385] on div "[PERSON_NAME] [PERSON_NAME] Drive Thru Speed Team, Part-Time at [PERSON_NAME] o…" at bounding box center [739, 350] width 1478 height 701
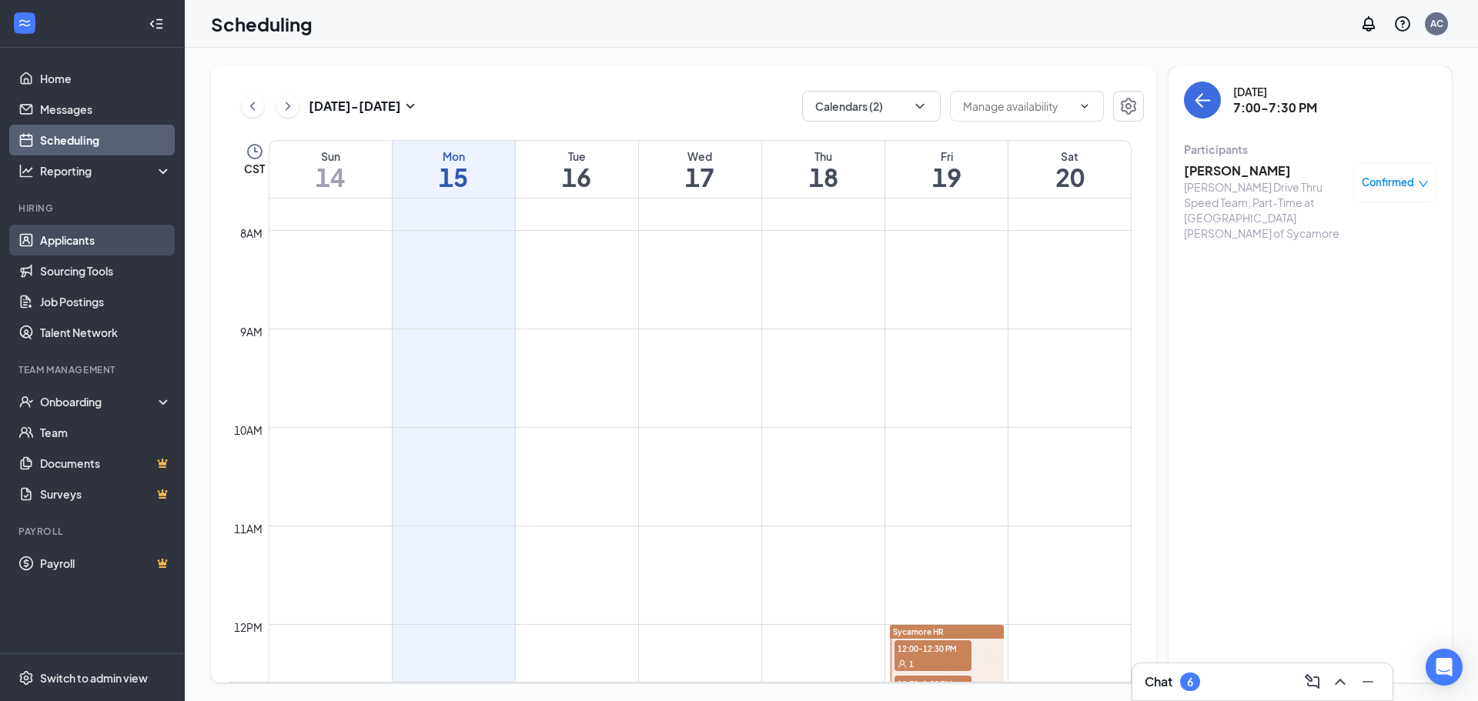
click at [73, 242] on link "Applicants" at bounding box center [106, 240] width 132 height 31
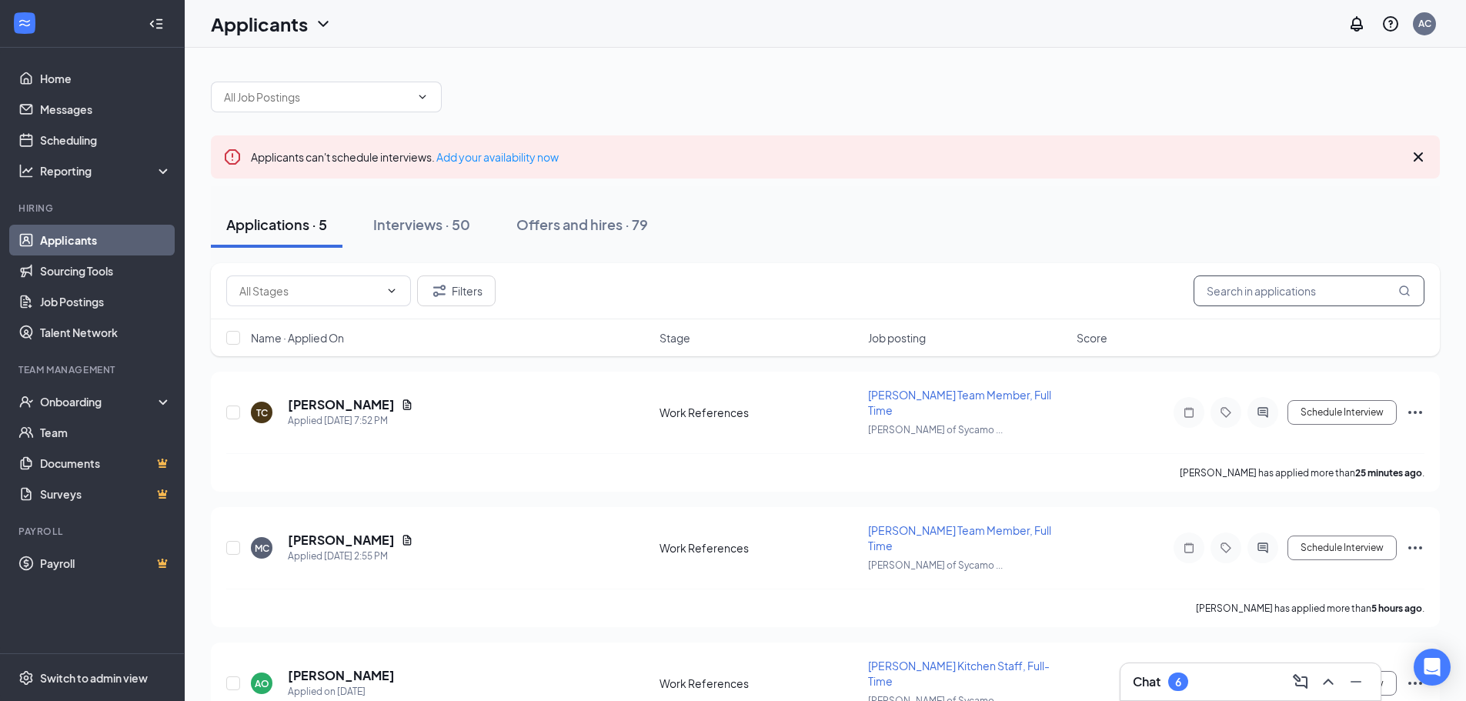
click at [1283, 290] on input "text" at bounding box center [1309, 291] width 231 height 31
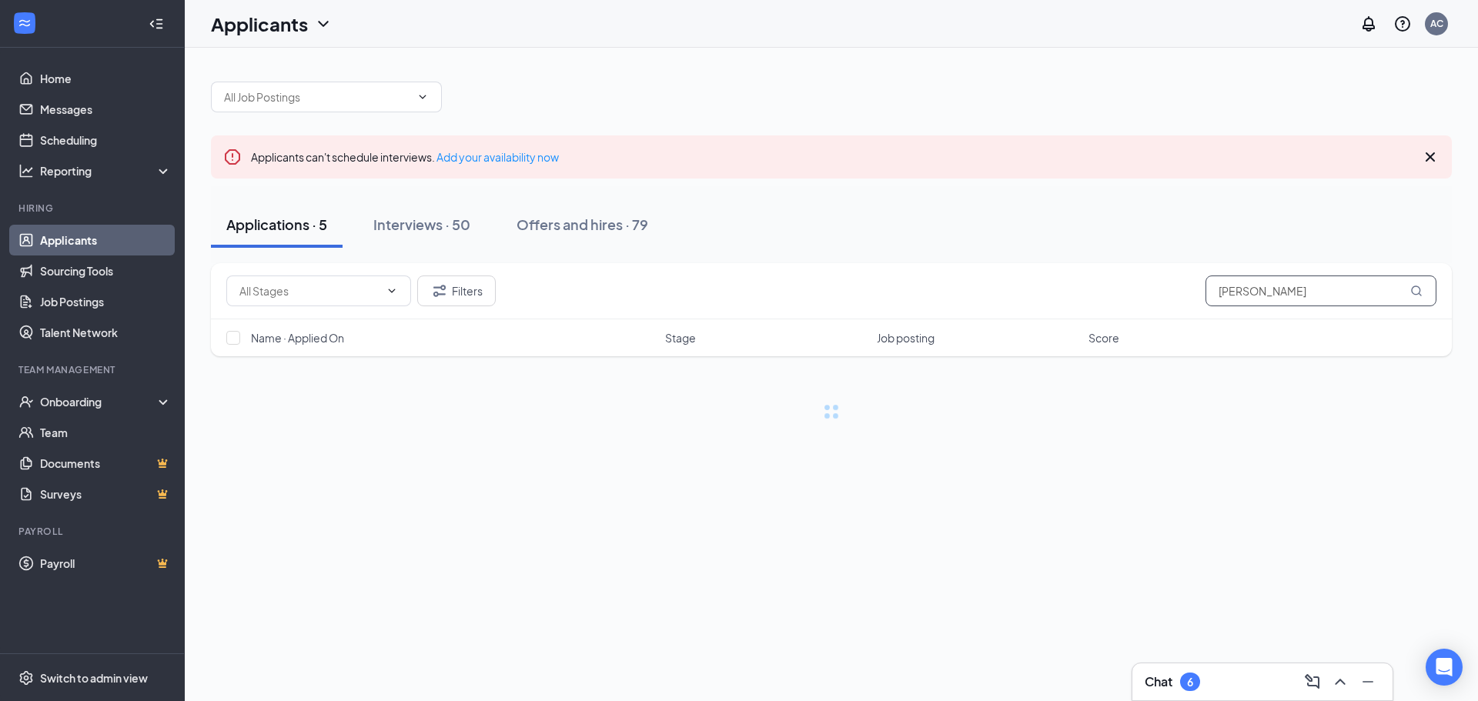
type input "[PERSON_NAME]"
click at [400, 299] on span at bounding box center [318, 291] width 185 height 31
click at [400, 298] on span at bounding box center [318, 291] width 185 height 31
click at [396, 284] on span at bounding box center [318, 291] width 185 height 31
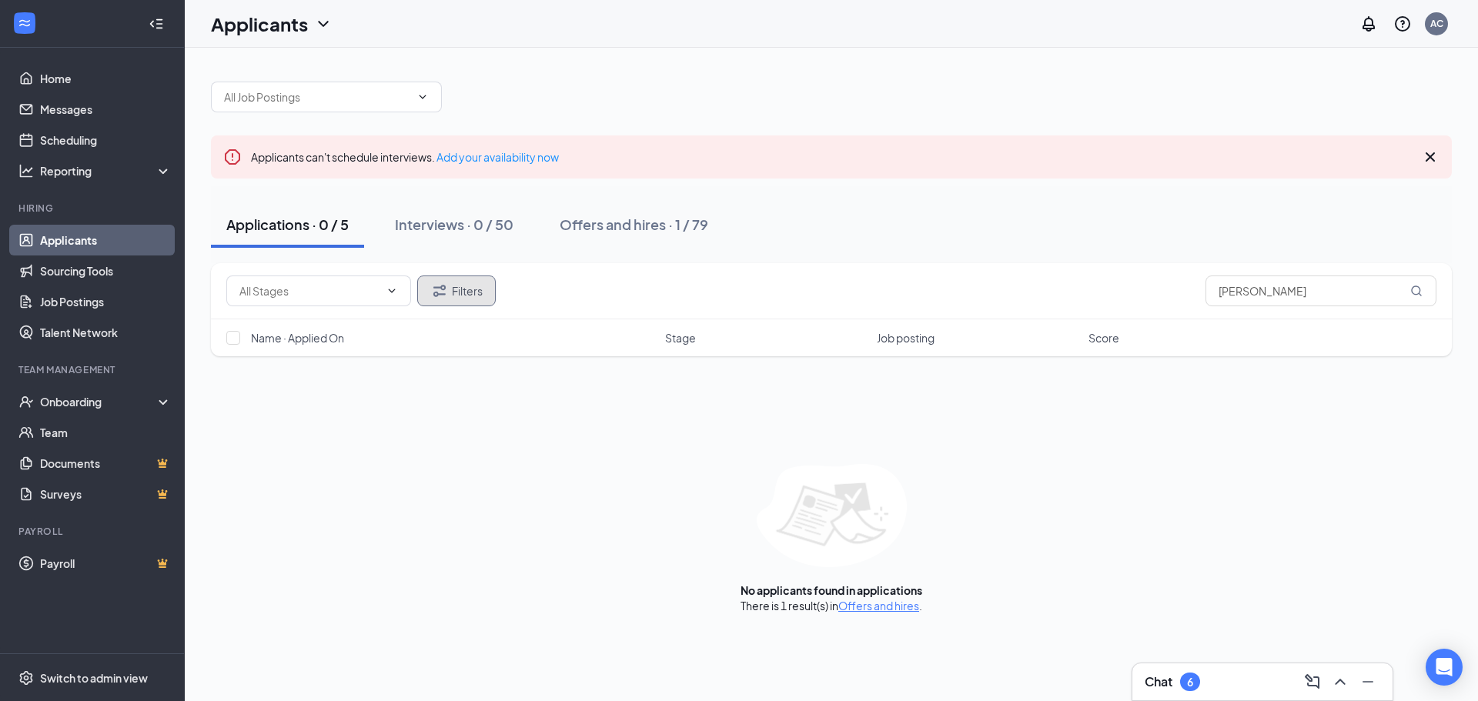
click at [456, 287] on button "Filters" at bounding box center [456, 291] width 79 height 31
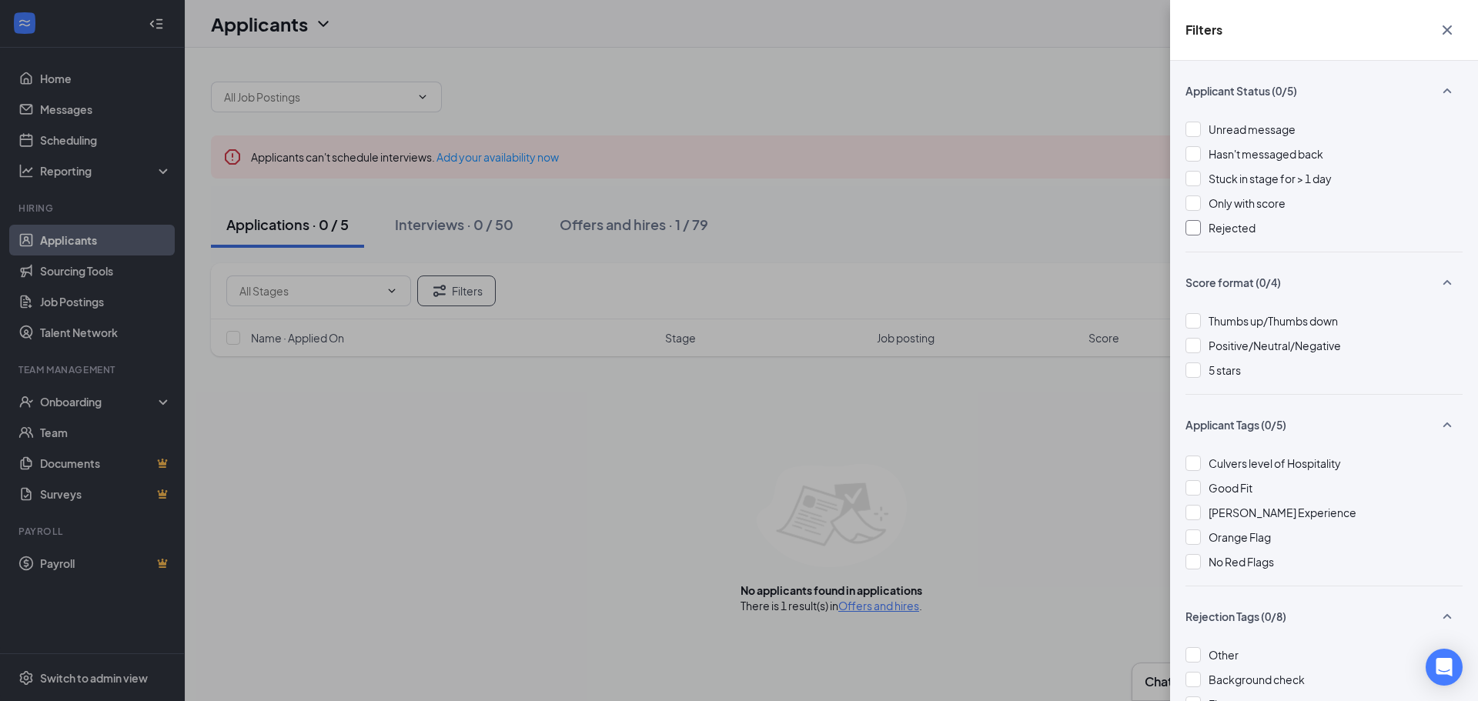
click at [1206, 221] on div "Rejected" at bounding box center [1324, 227] width 277 height 17
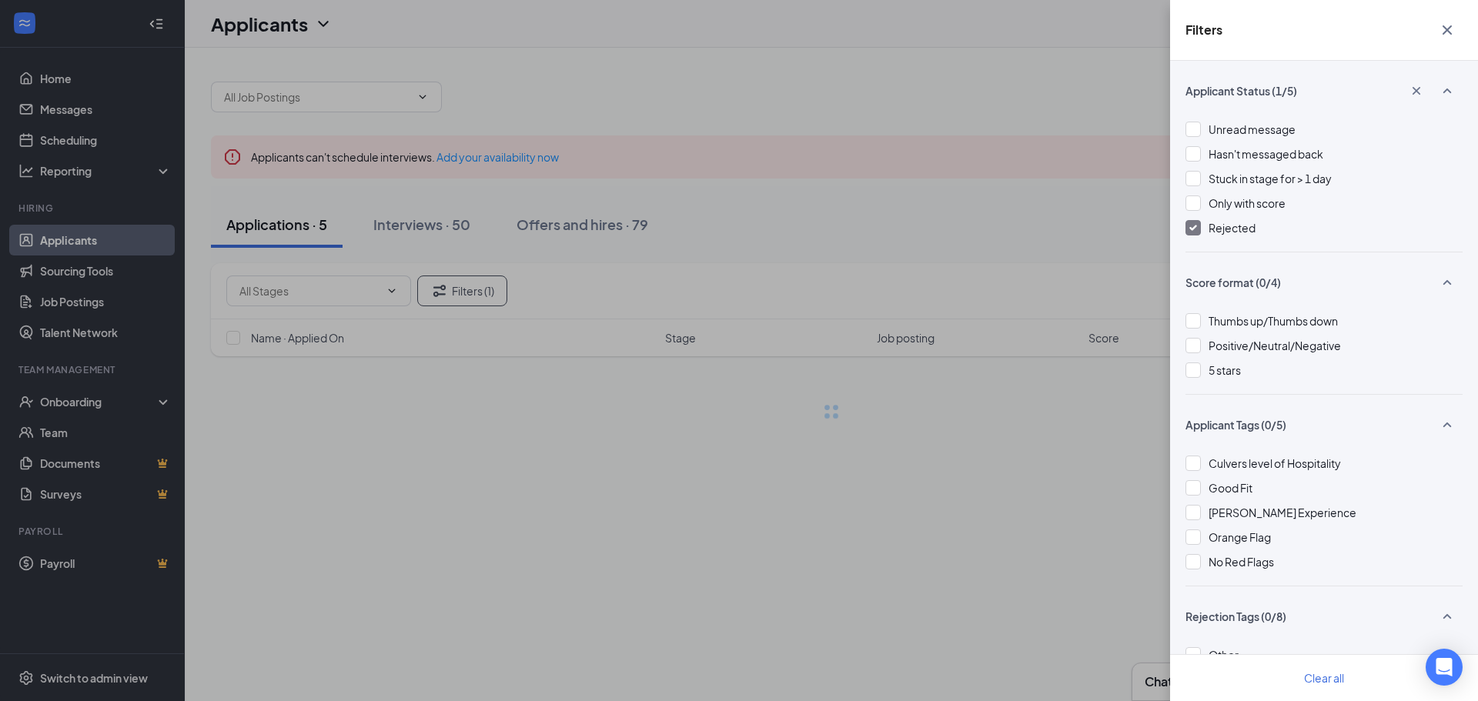
click at [837, 259] on div "Filters Applicant Status (1/5) Unread message Hasn't messaged back Stuck in sta…" at bounding box center [739, 350] width 1478 height 701
click at [833, 292] on div "Filters Applicant Status (1/5) Unread message Hasn't messaged back Stuck in sta…" at bounding box center [739, 350] width 1478 height 701
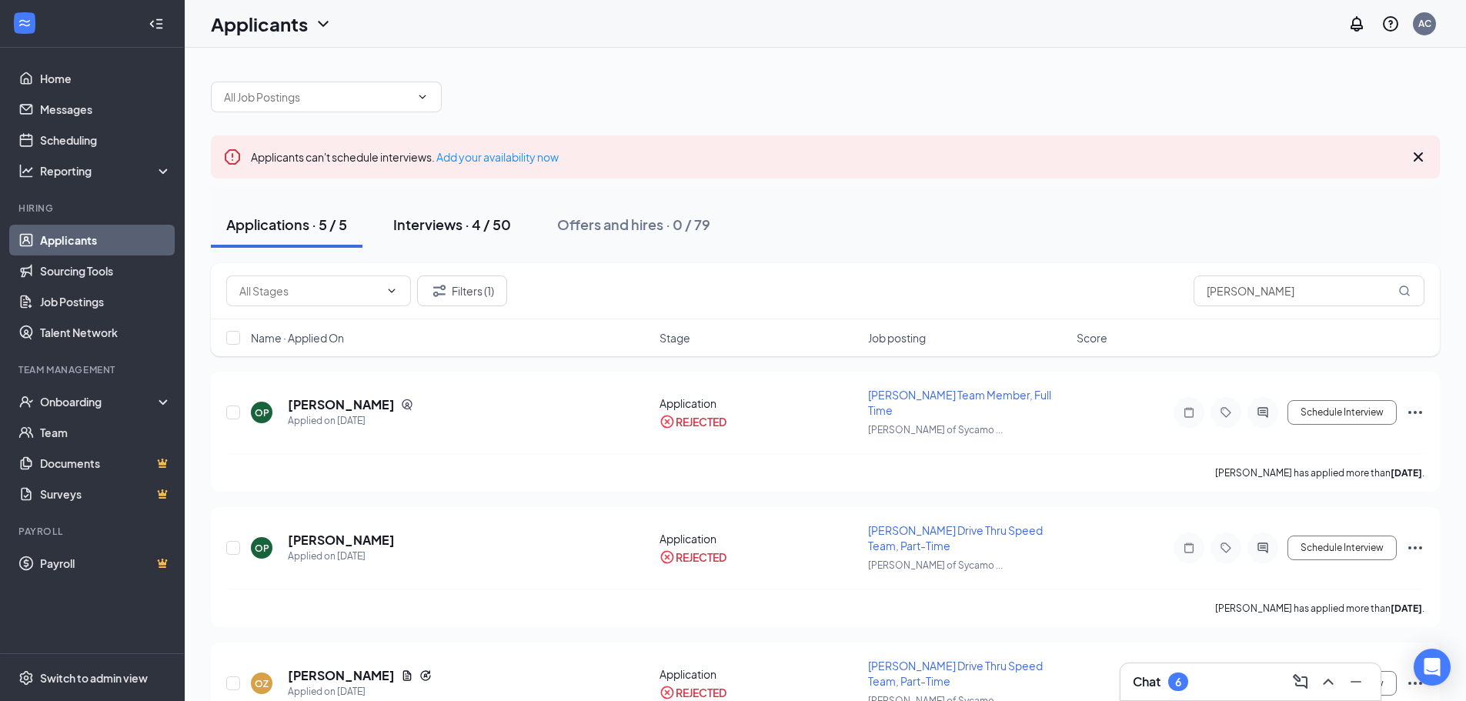
click at [446, 216] on div "Interviews · 4 / 50" at bounding box center [452, 224] width 118 height 19
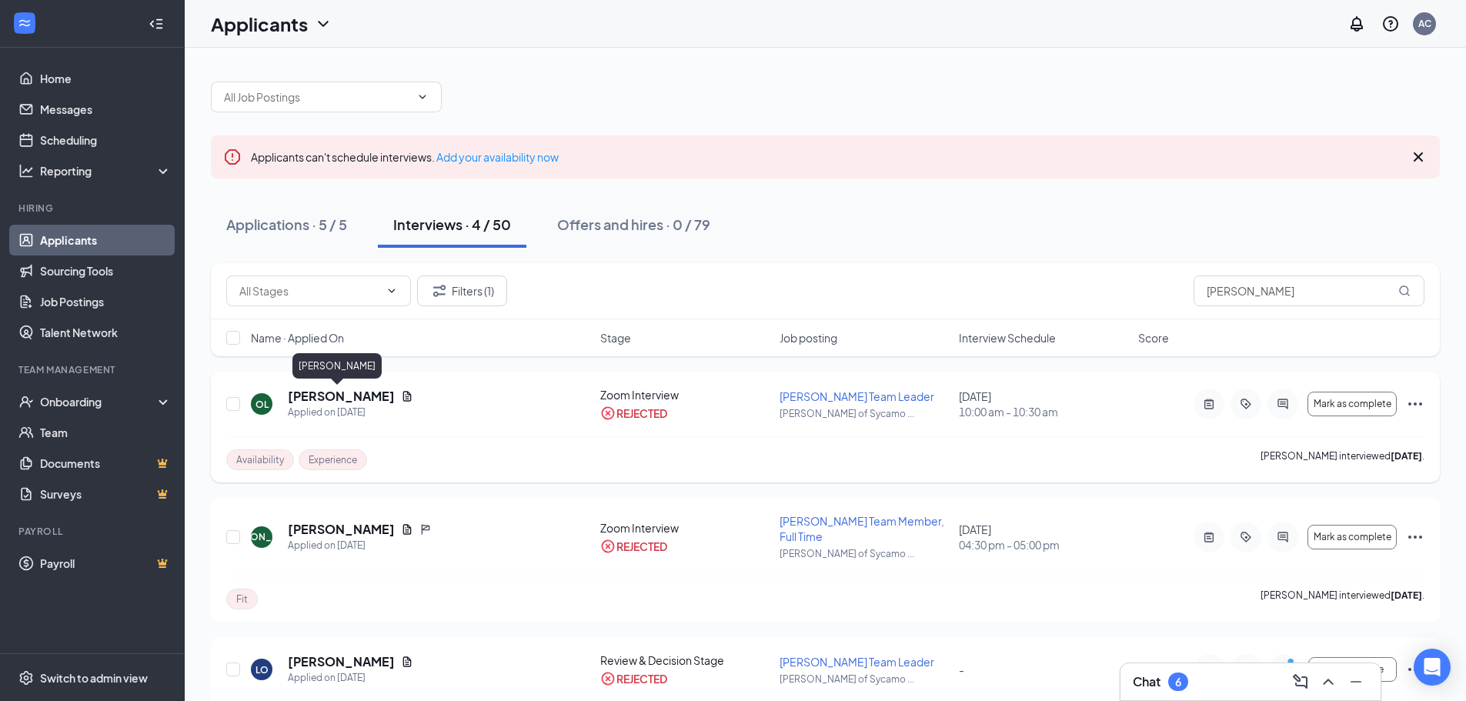
click at [318, 400] on h5 "[PERSON_NAME]" at bounding box center [341, 396] width 107 height 17
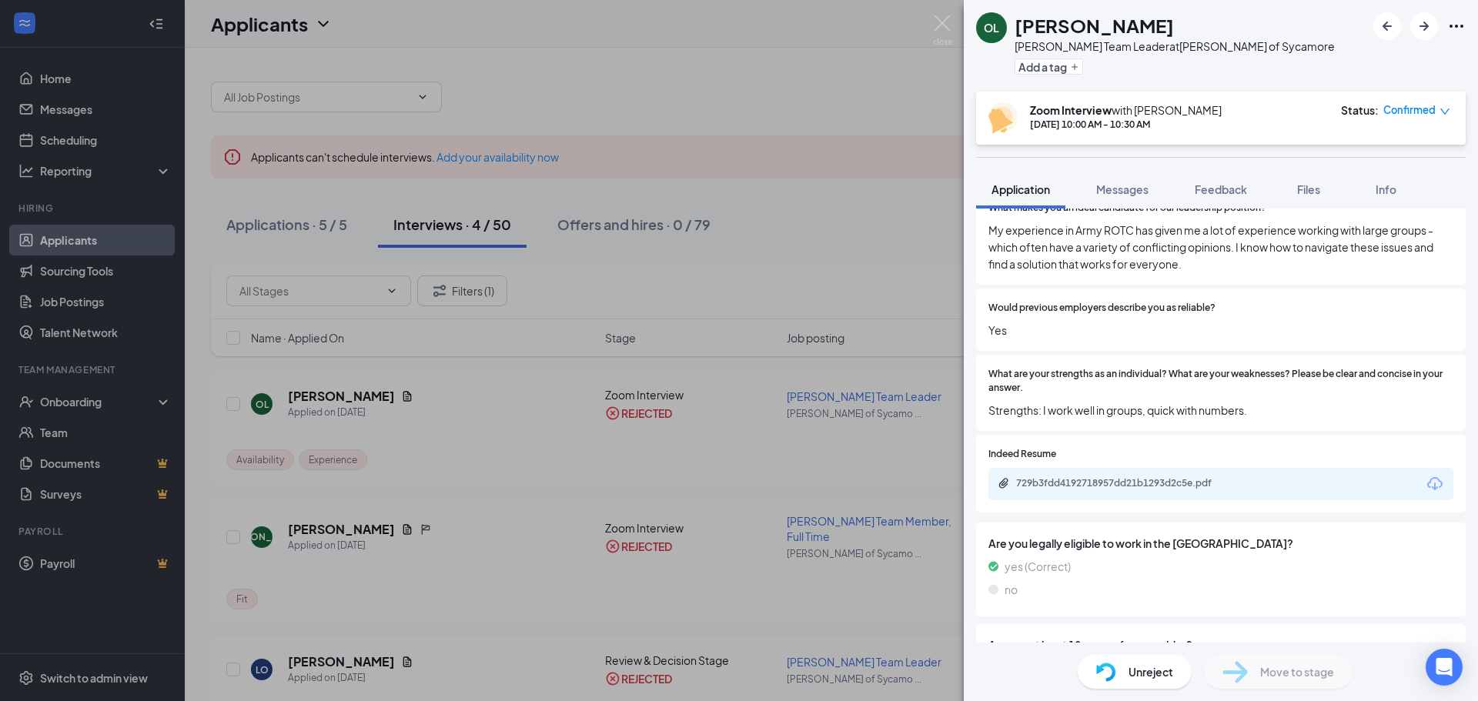
scroll to position [1155, 0]
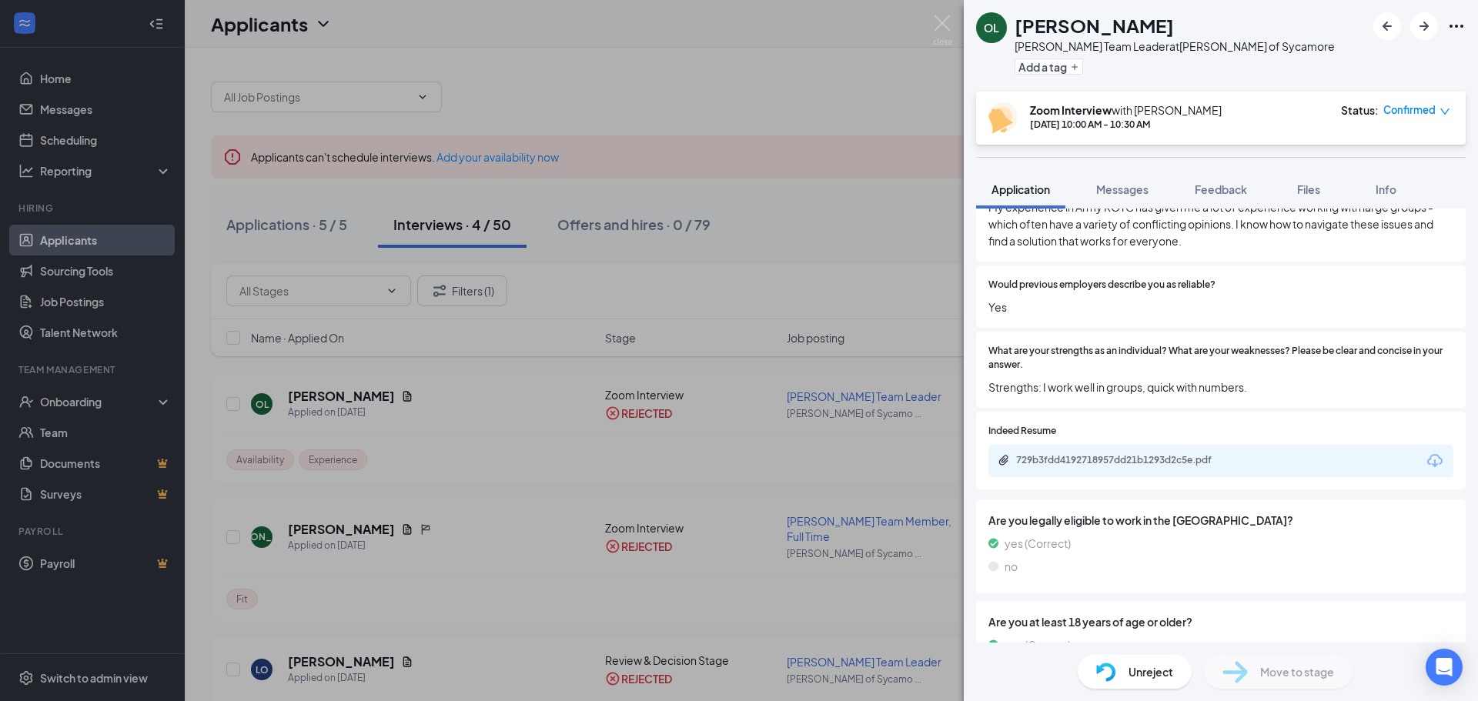
click at [1237, 468] on div "729b3fdd4192718957dd21b1293d2c5e.pdf" at bounding box center [1220, 461] width 465 height 32
click at [1217, 460] on div "729b3fdd4192718957dd21b1293d2c5e.pdf" at bounding box center [1124, 460] width 216 height 12
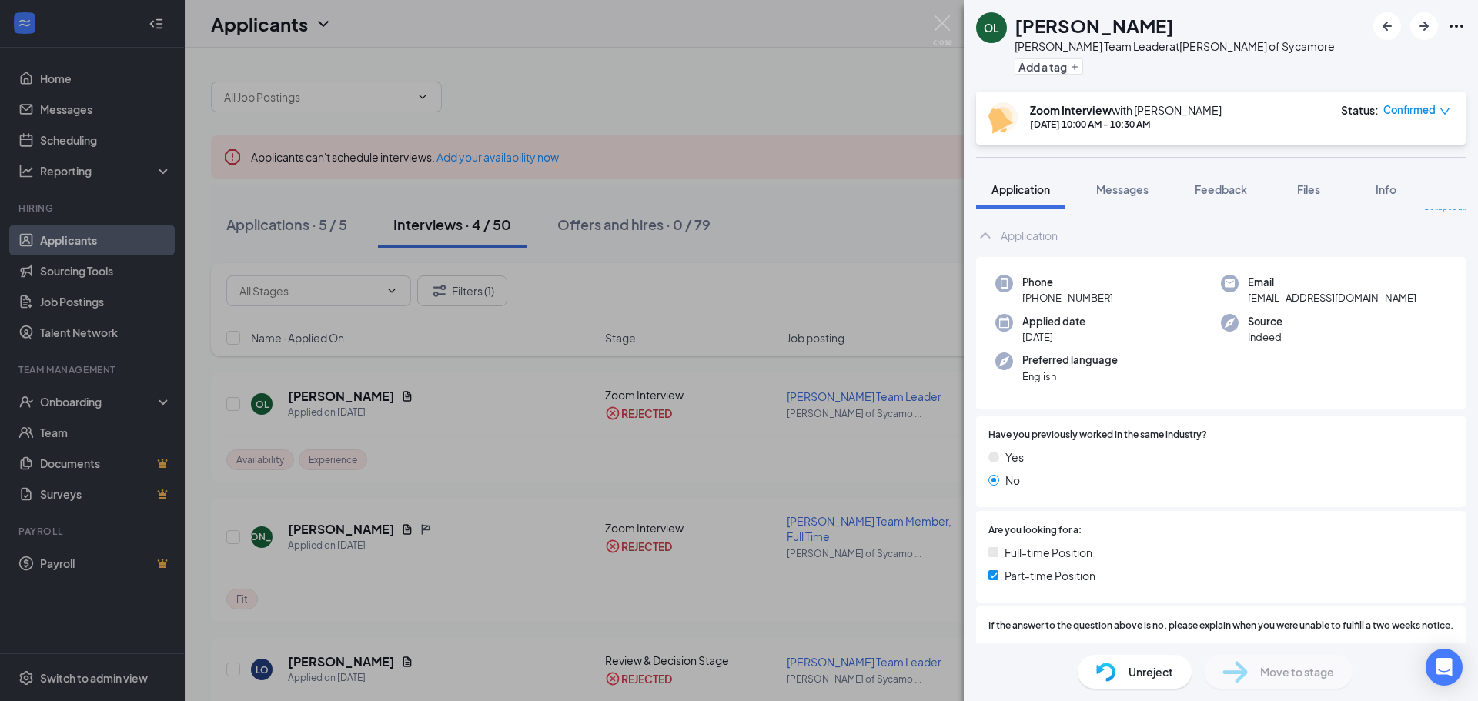
scroll to position [0, 0]
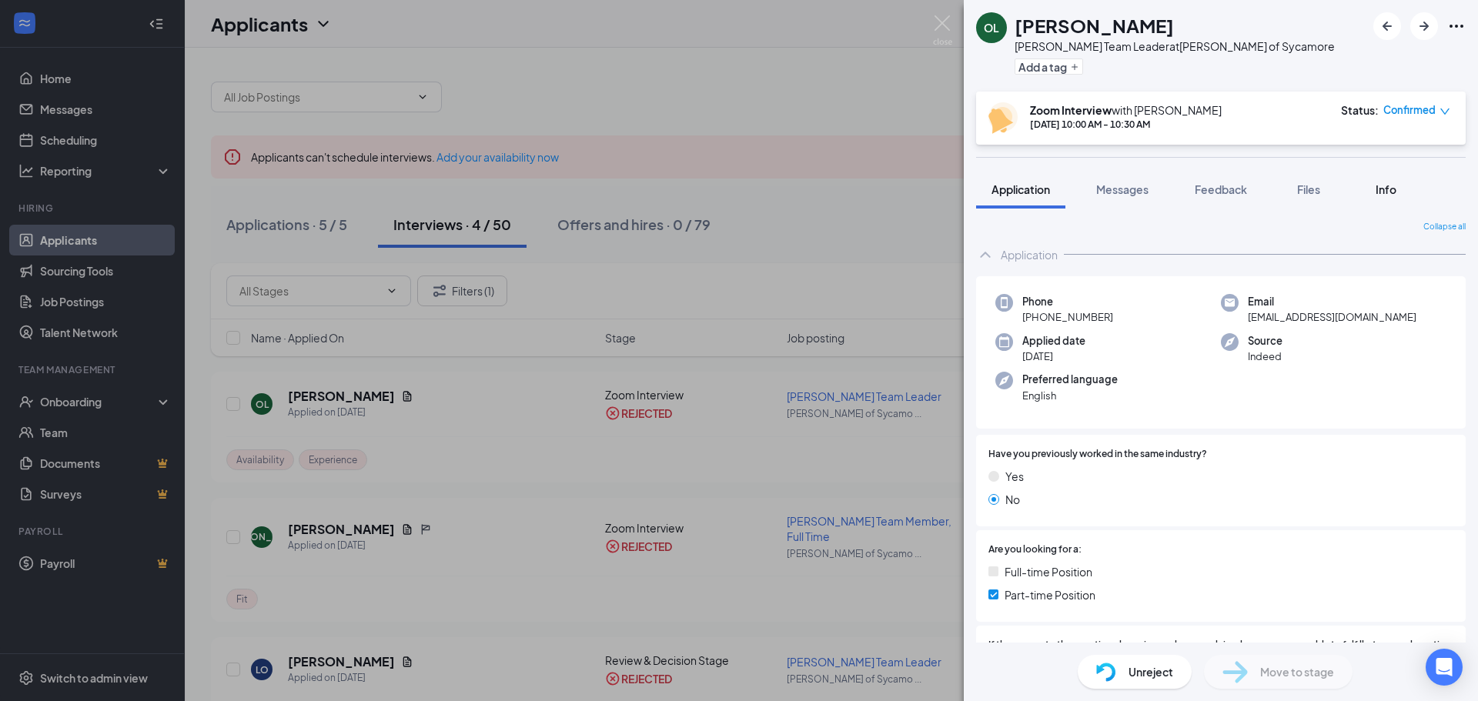
click at [1386, 193] on span "Info" at bounding box center [1386, 189] width 21 height 14
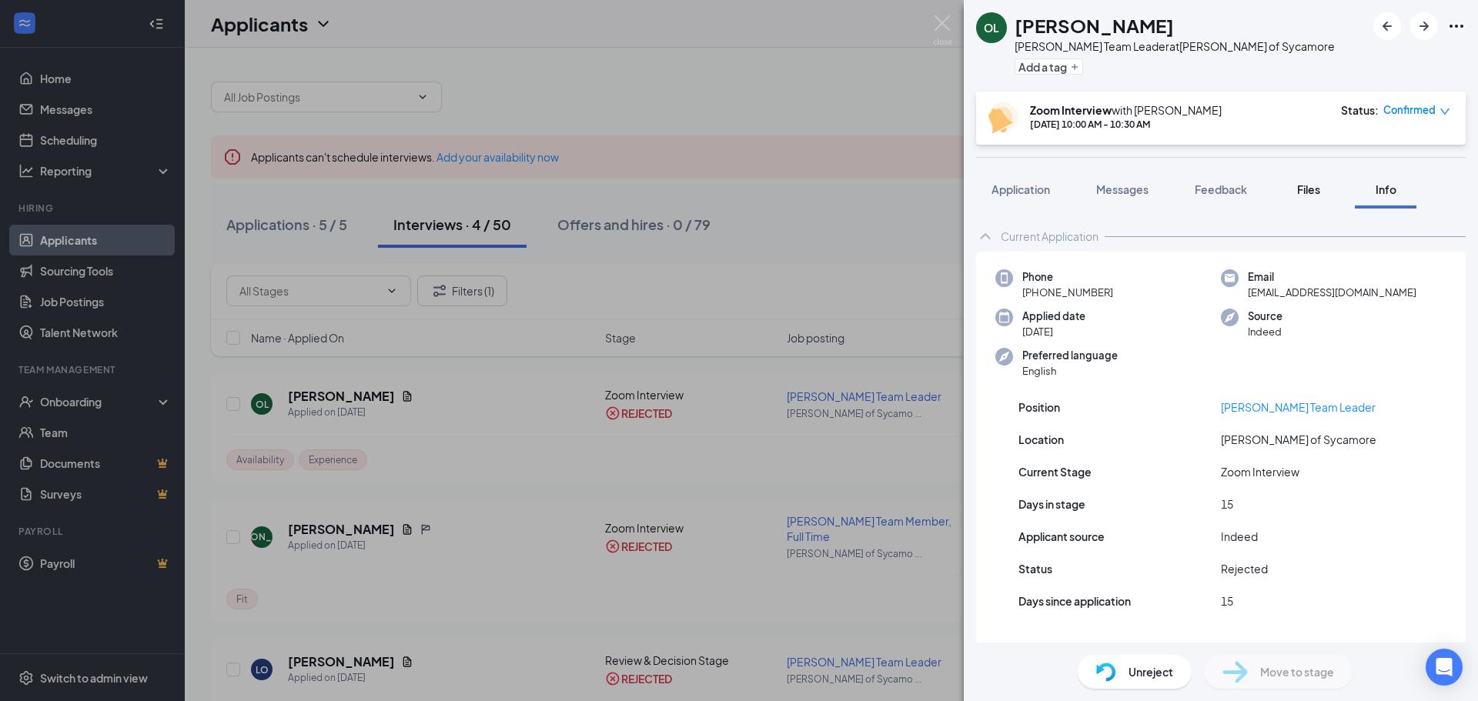
click at [1300, 186] on span "Files" at bounding box center [1308, 189] width 23 height 14
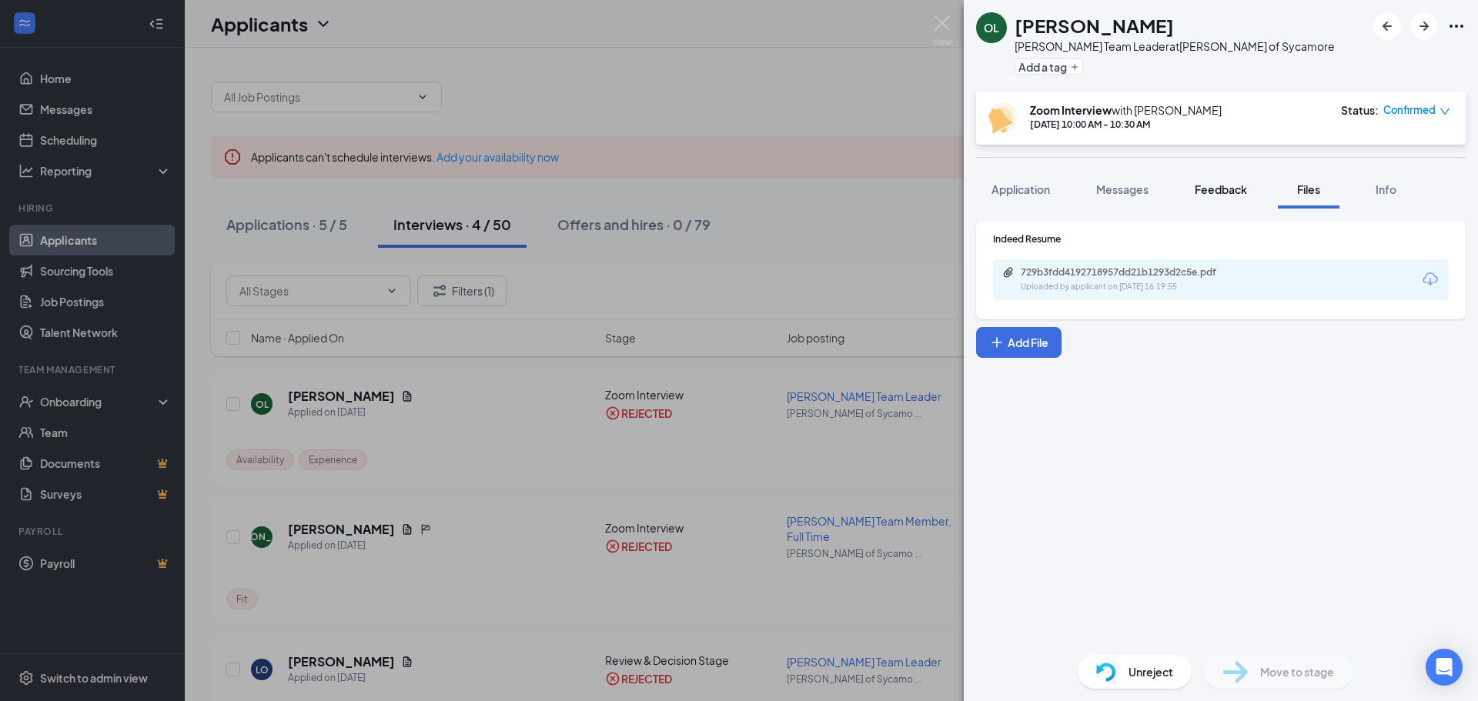
click at [1222, 192] on span "Feedback" at bounding box center [1221, 189] width 52 height 14
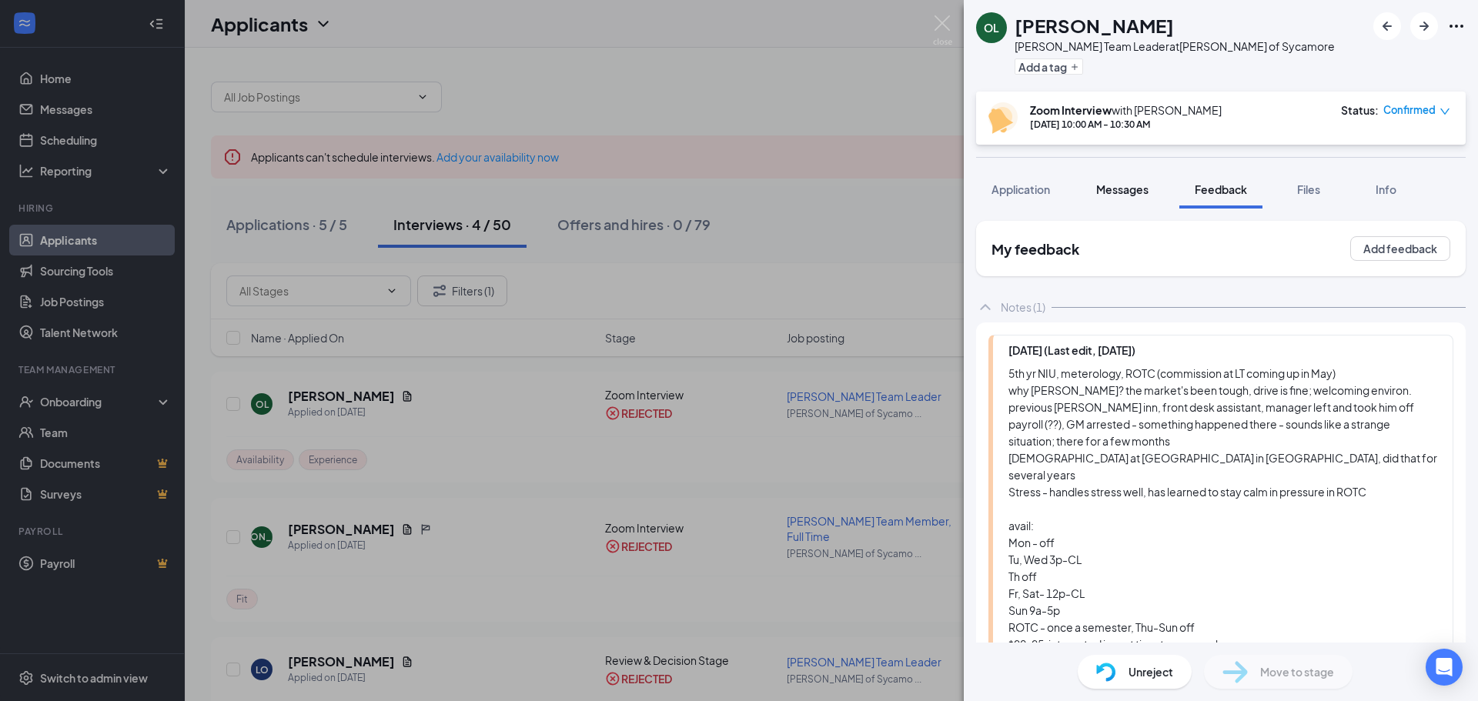
click at [1115, 177] on button "Messages" at bounding box center [1122, 189] width 83 height 38
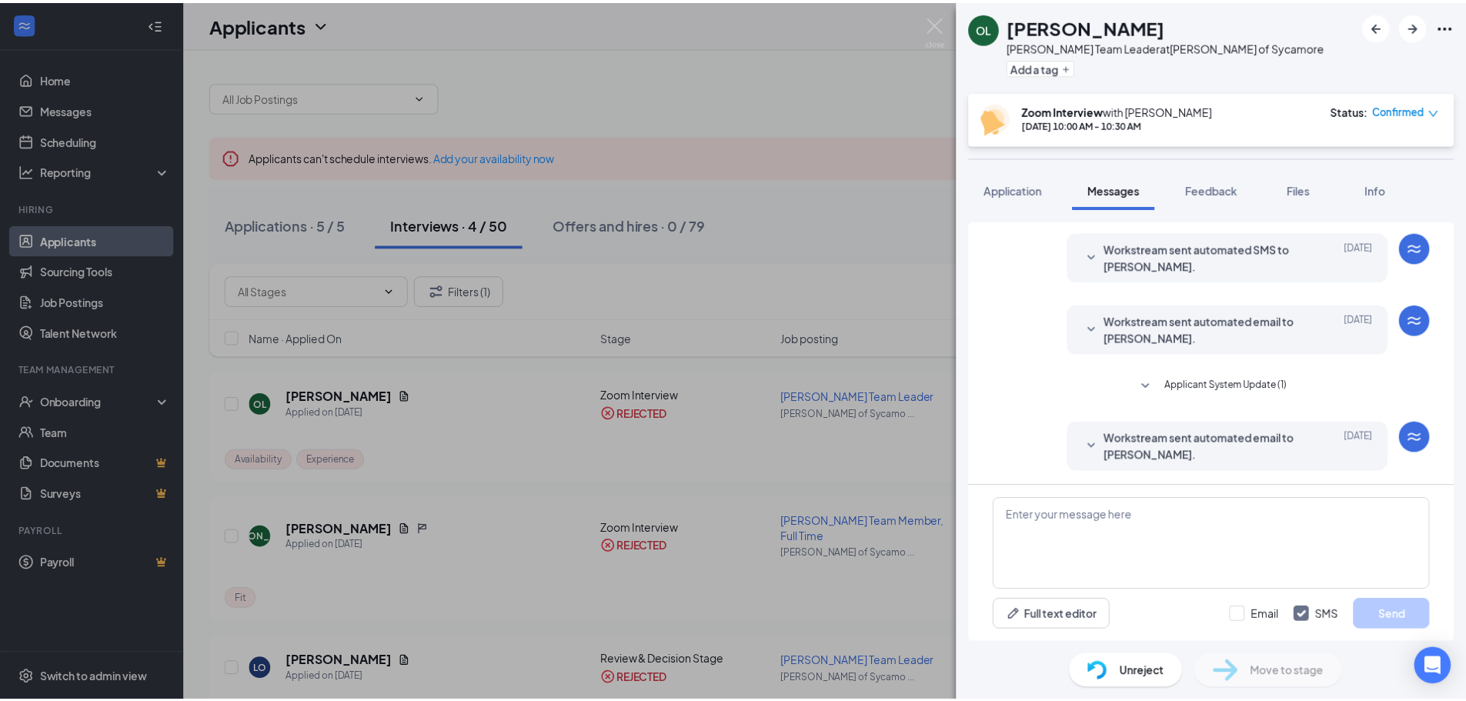
scroll to position [453, 0]
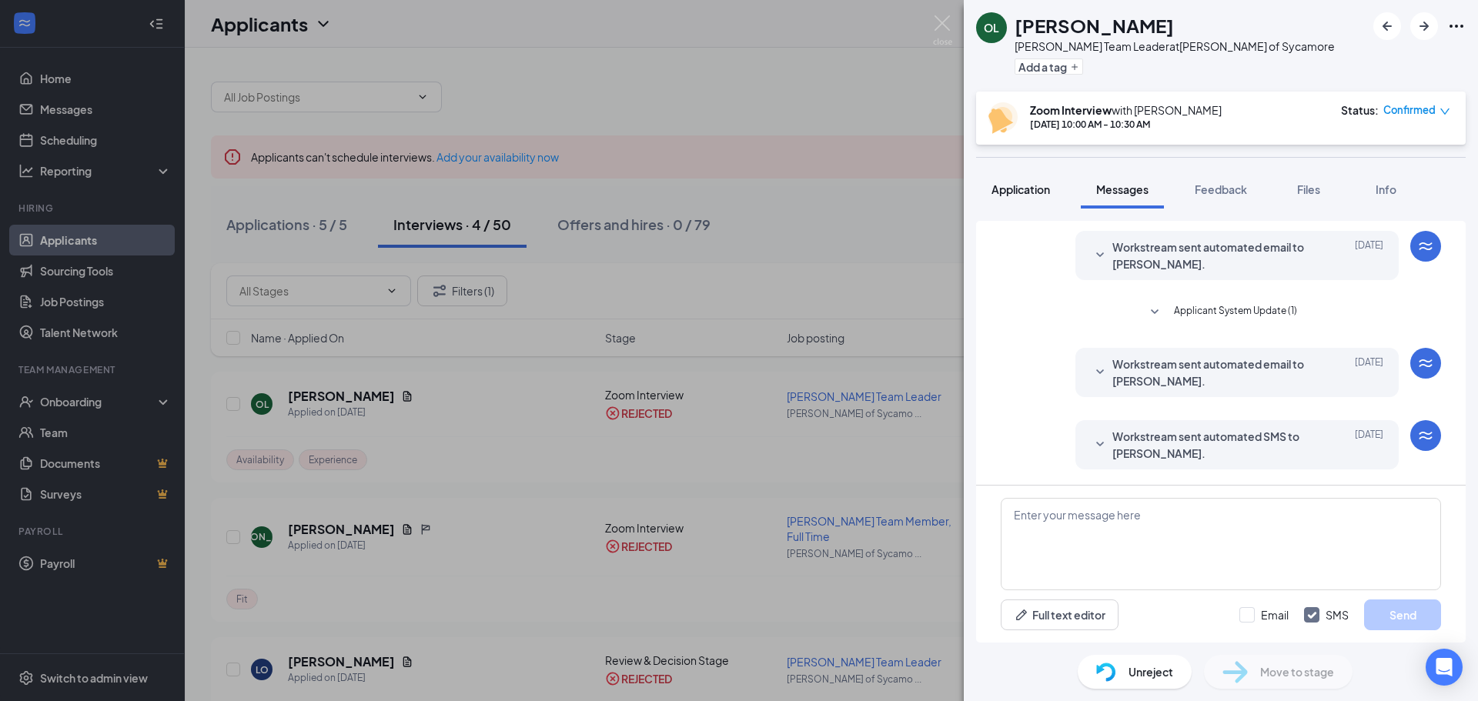
click at [1036, 186] on span "Application" at bounding box center [1021, 189] width 59 height 14
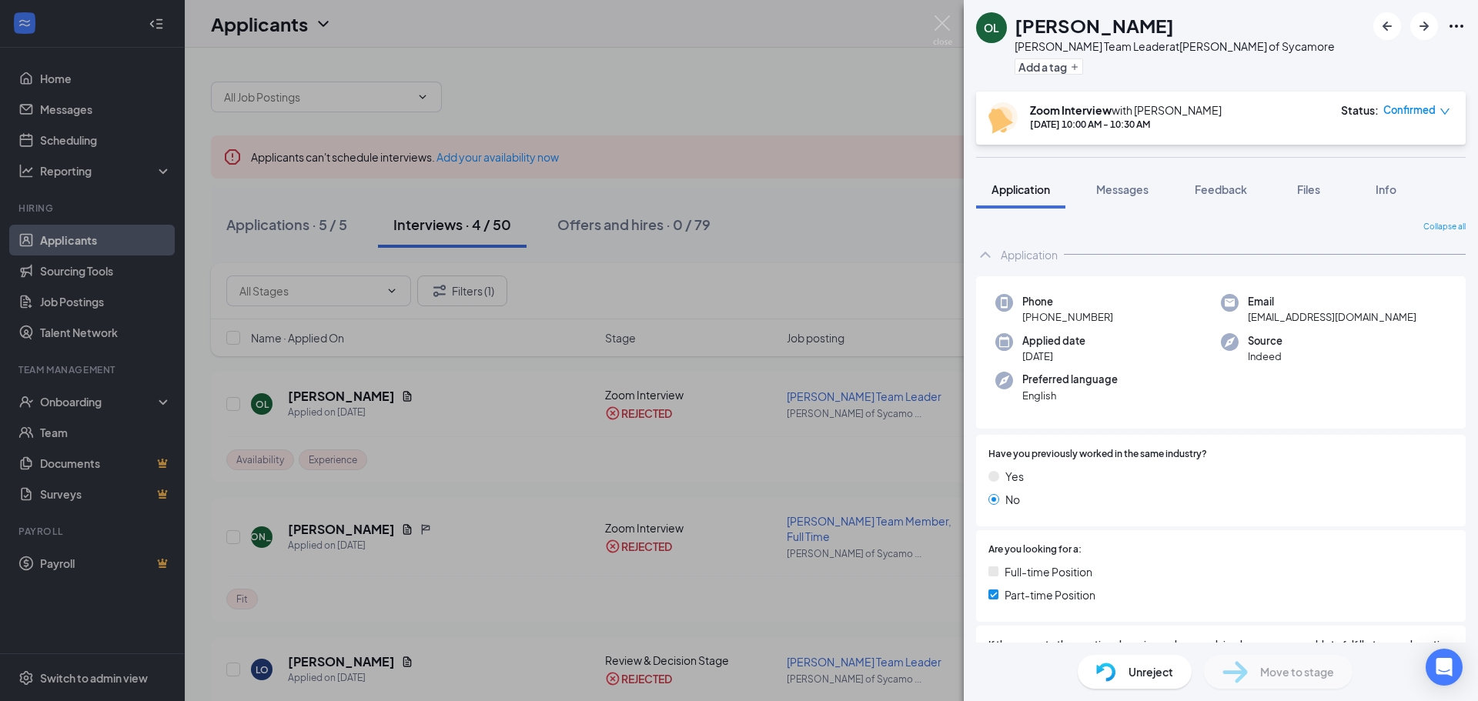
click at [911, 271] on div "OL [PERSON_NAME] [PERSON_NAME] Team Leader at [PERSON_NAME] of Sycamore Add a t…" at bounding box center [739, 350] width 1478 height 701
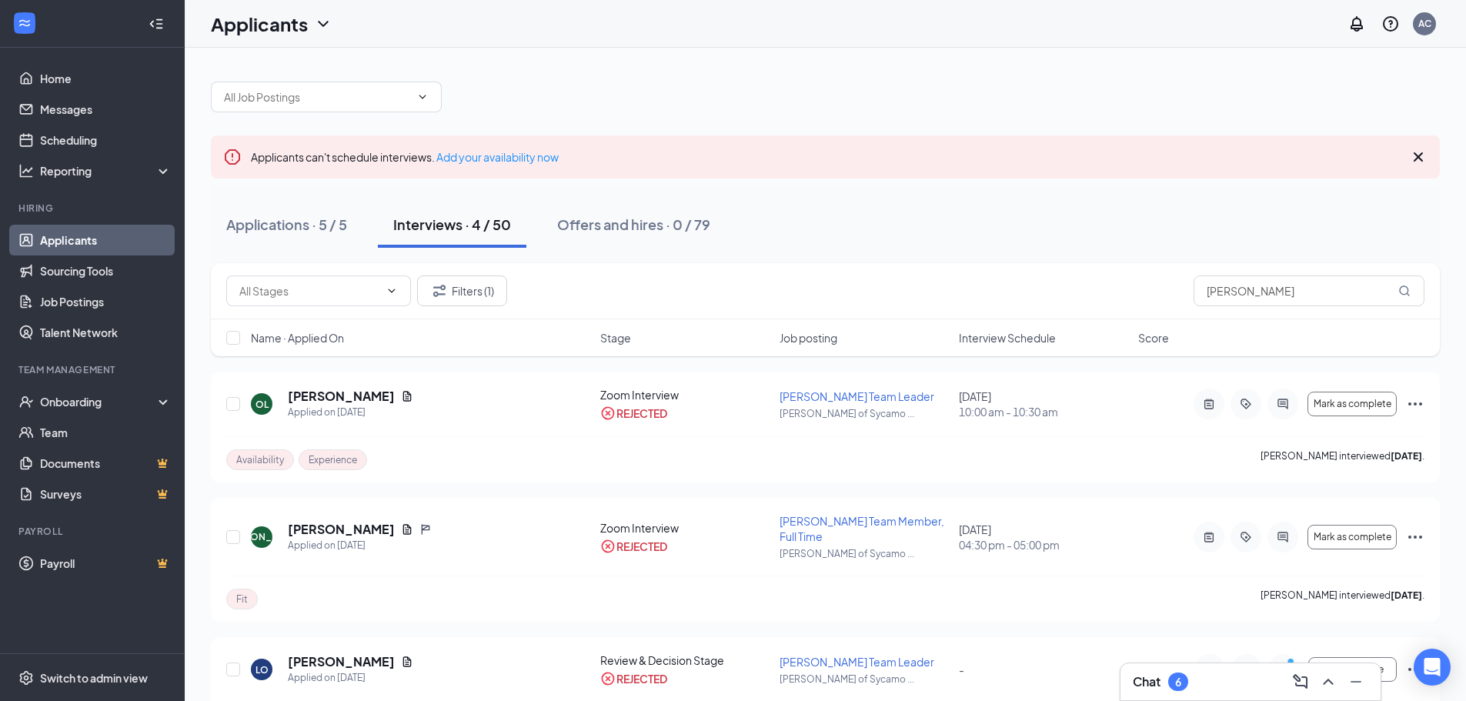
click at [1198, 682] on div "Chat 6" at bounding box center [1251, 682] width 236 height 25
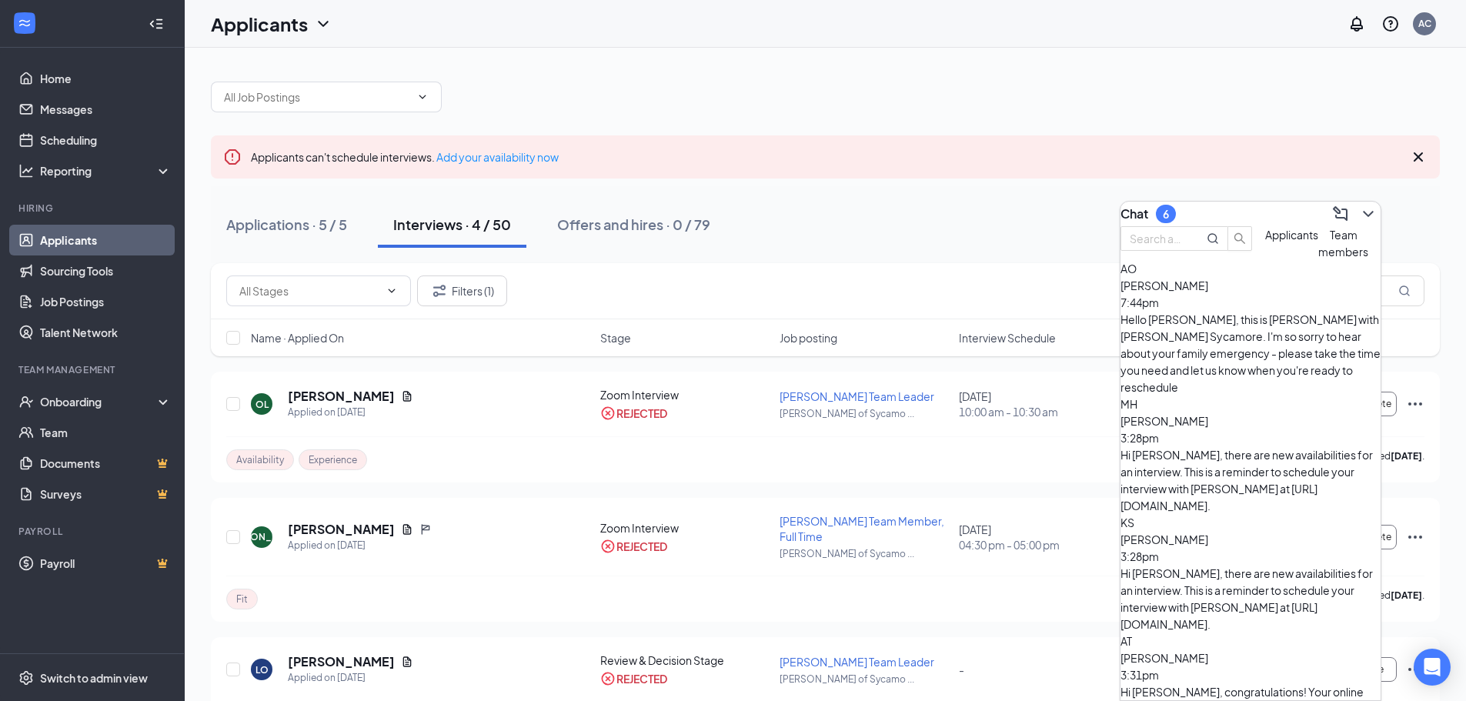
click at [945, 346] on div "Name · Applied On Stage Job posting Interview Schedule Score" at bounding box center [825, 337] width 1229 height 37
click at [934, 319] on div "Filters (1) [PERSON_NAME]" at bounding box center [825, 291] width 1229 height 56
click at [1359, 210] on icon "ChevronDown" at bounding box center [1368, 214] width 18 height 18
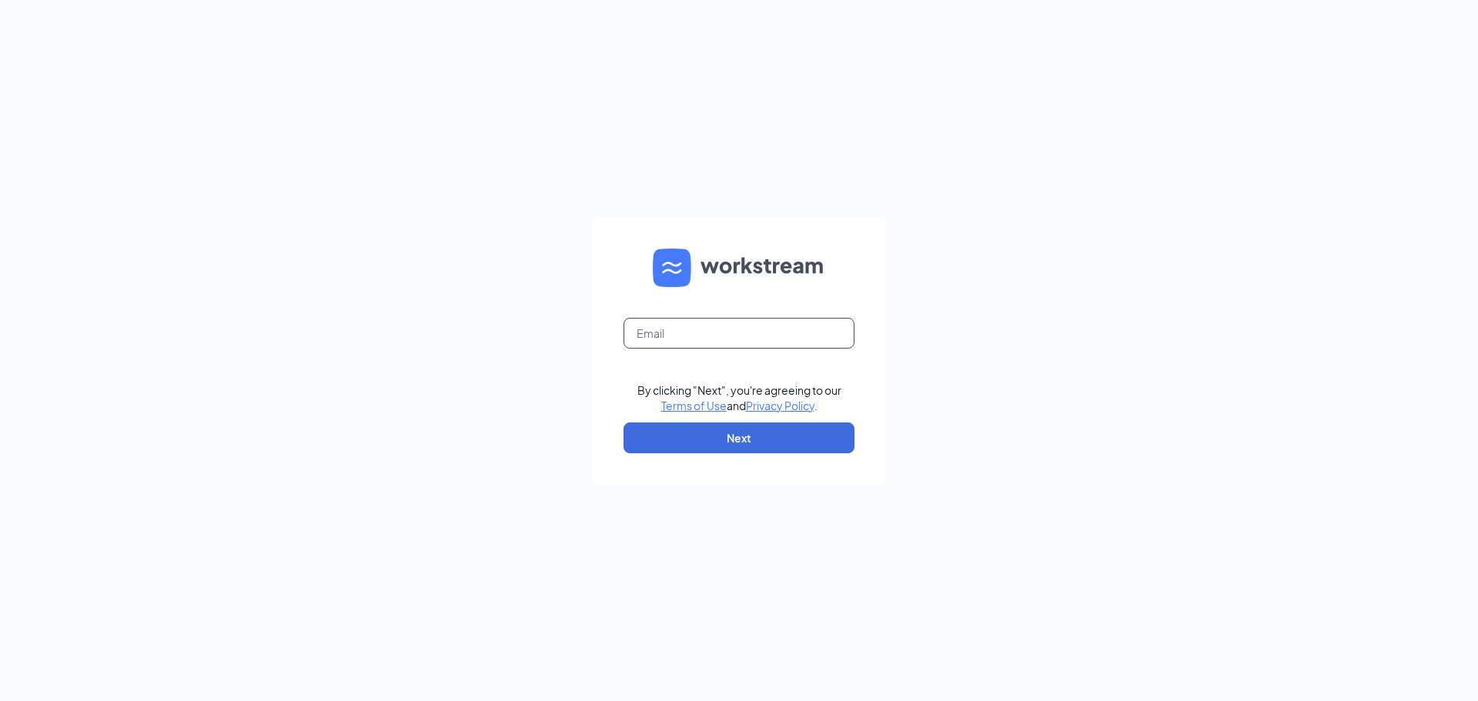
click at [669, 330] on input "text" at bounding box center [739, 333] width 231 height 31
drag, startPoint x: 669, startPoint y: 330, endPoint x: 683, endPoint y: 339, distance: 16.2
click at [669, 330] on input "text" at bounding box center [739, 333] width 231 height 31
type input "sycamoreculvers@frontier.com"
click at [718, 446] on button "Next" at bounding box center [739, 438] width 231 height 31
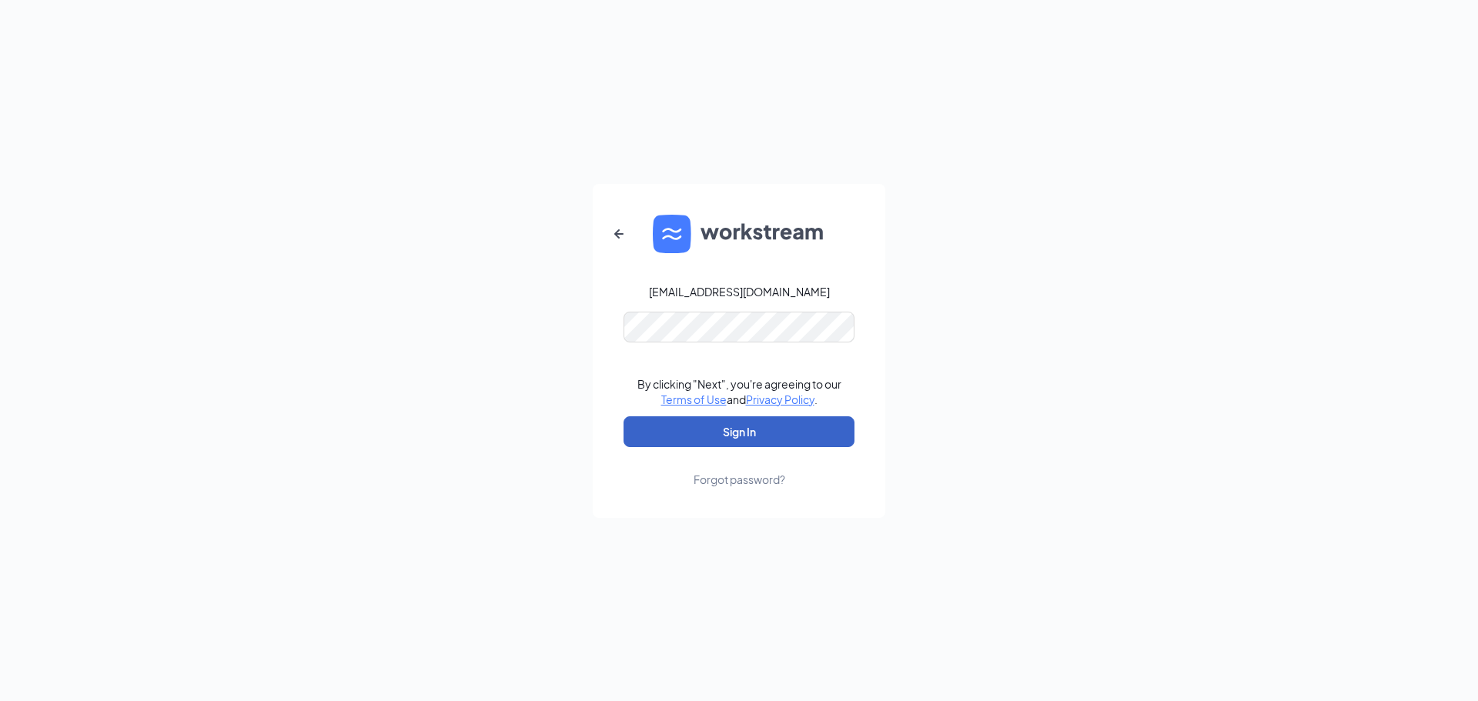
click at [723, 434] on button "Sign In" at bounding box center [739, 431] width 231 height 31
